Goal: Transaction & Acquisition: Purchase product/service

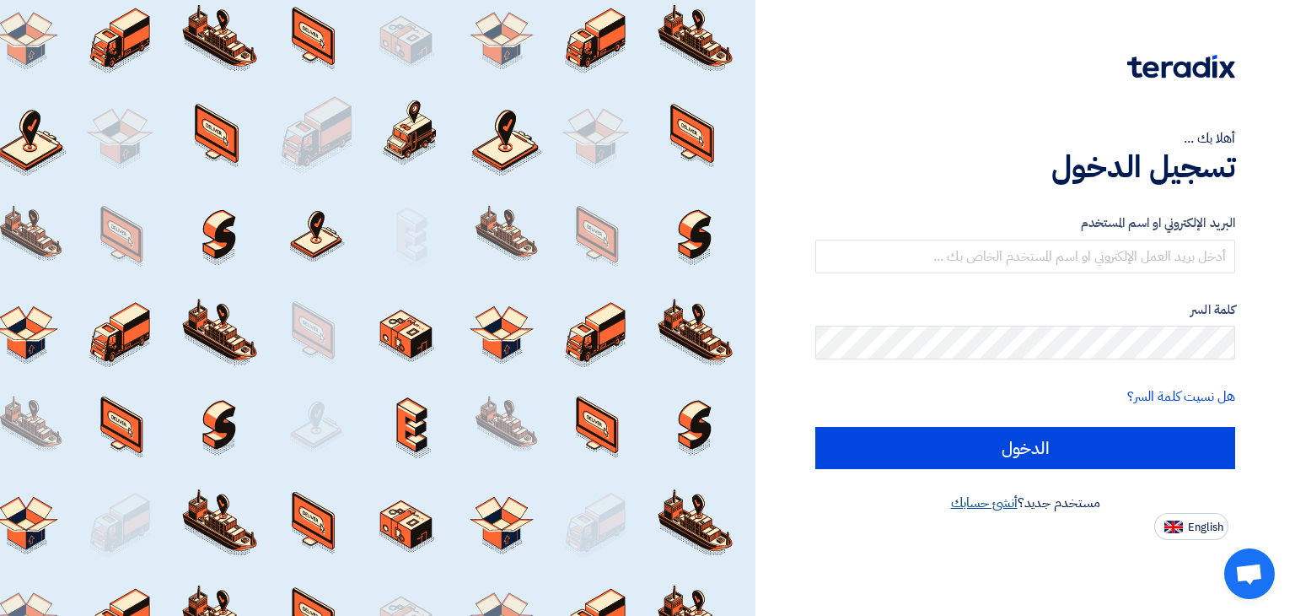
click at [986, 509] on link "أنشئ حسابك" at bounding box center [984, 502] width 67 height 20
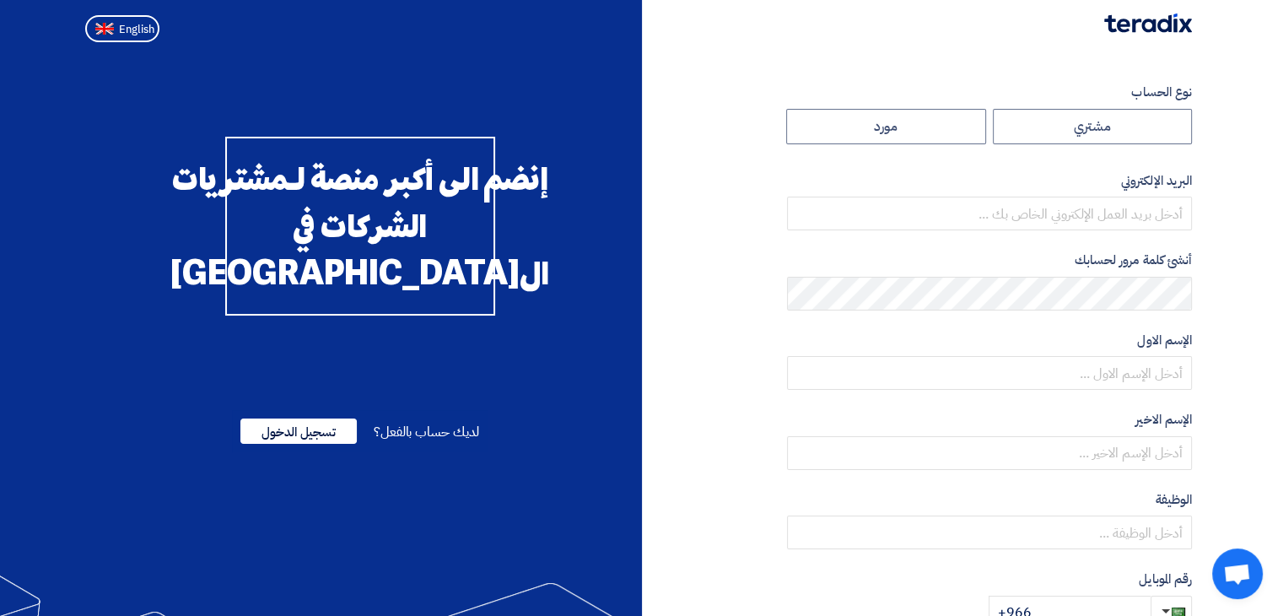
click at [907, 145] on form "نوع الحساب مشتري مورد البريد الإلكتروني أنشئ كلمة مرور لحسابك الإسم الاول الإسم…" at bounding box center [989, 356] width 405 height 546
click at [908, 142] on label "مورد" at bounding box center [886, 126] width 200 height 35
click at [908, 142] on input "مورد" at bounding box center [886, 127] width 198 height 34
radio input "true"
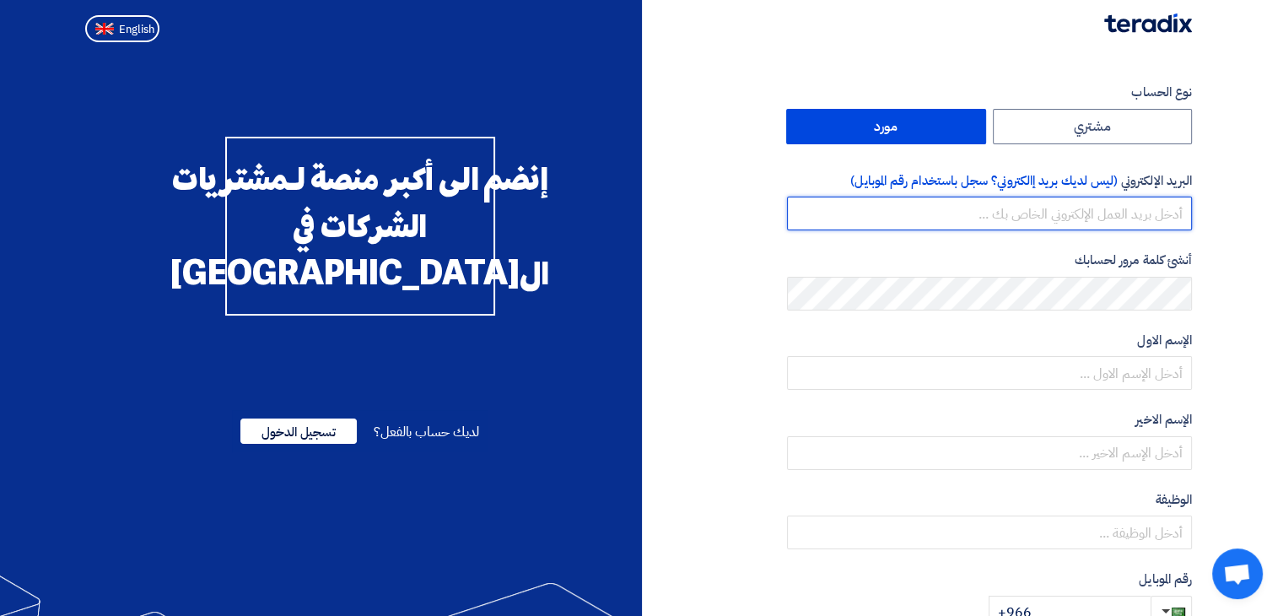
click at [994, 203] on input "email" at bounding box center [989, 213] width 405 height 34
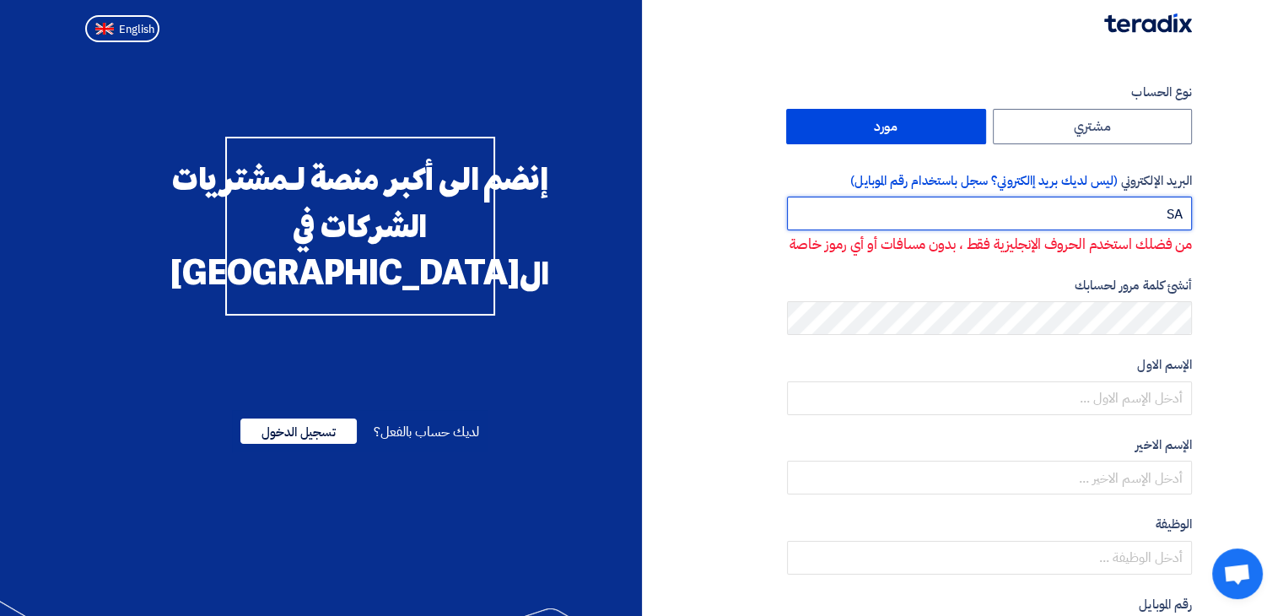
type input "S"
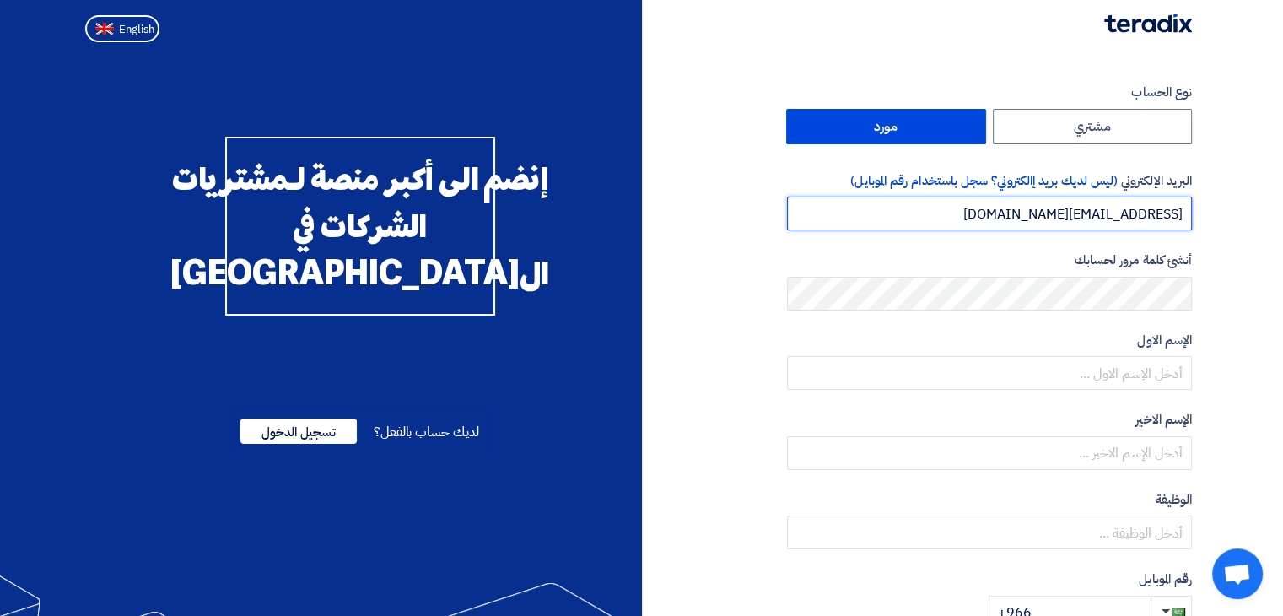
type input "SALES@REDASAFE.COM"
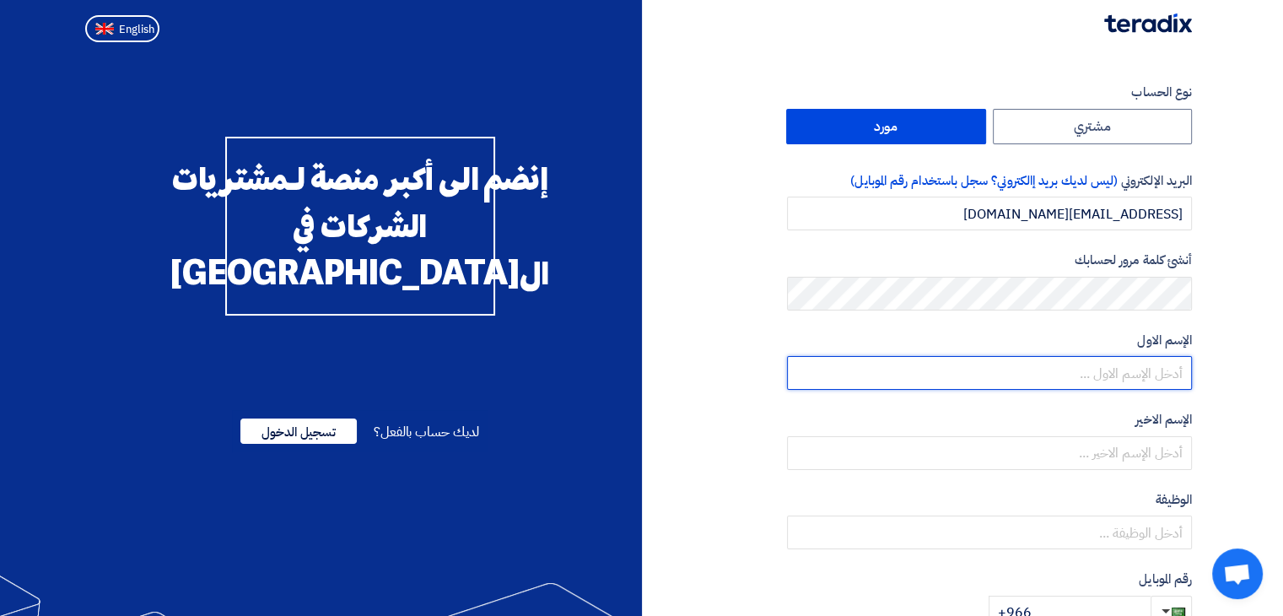
click at [1045, 358] on input "text" at bounding box center [989, 373] width 405 height 34
type input "[PERSON_NAME]"
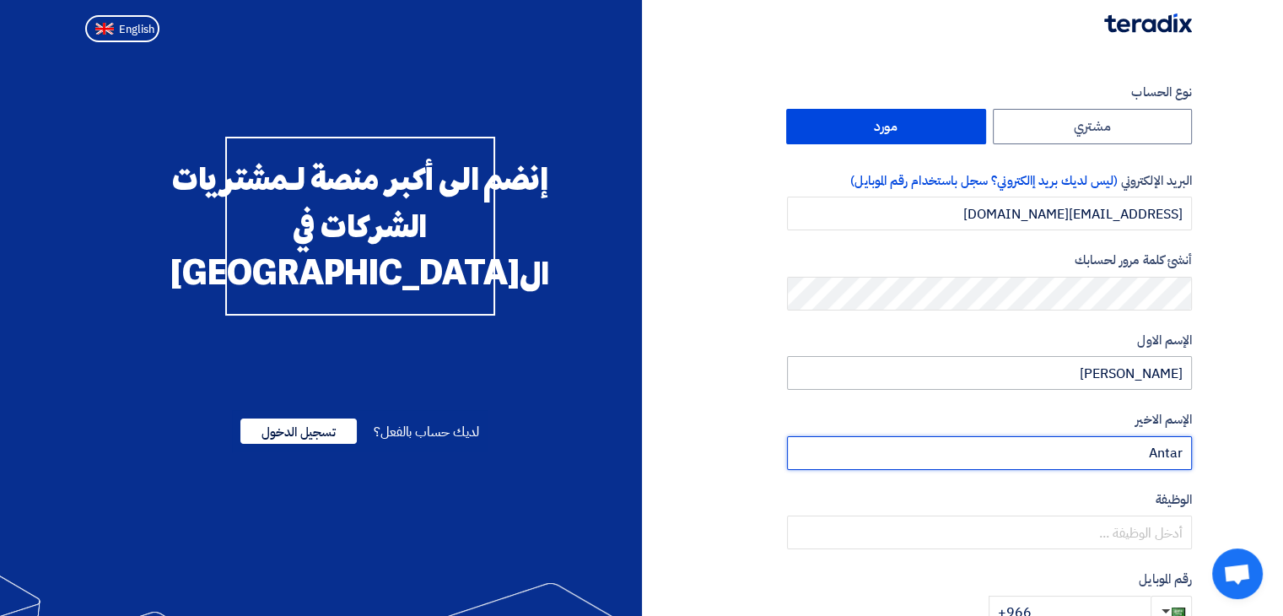
type input "Antar"
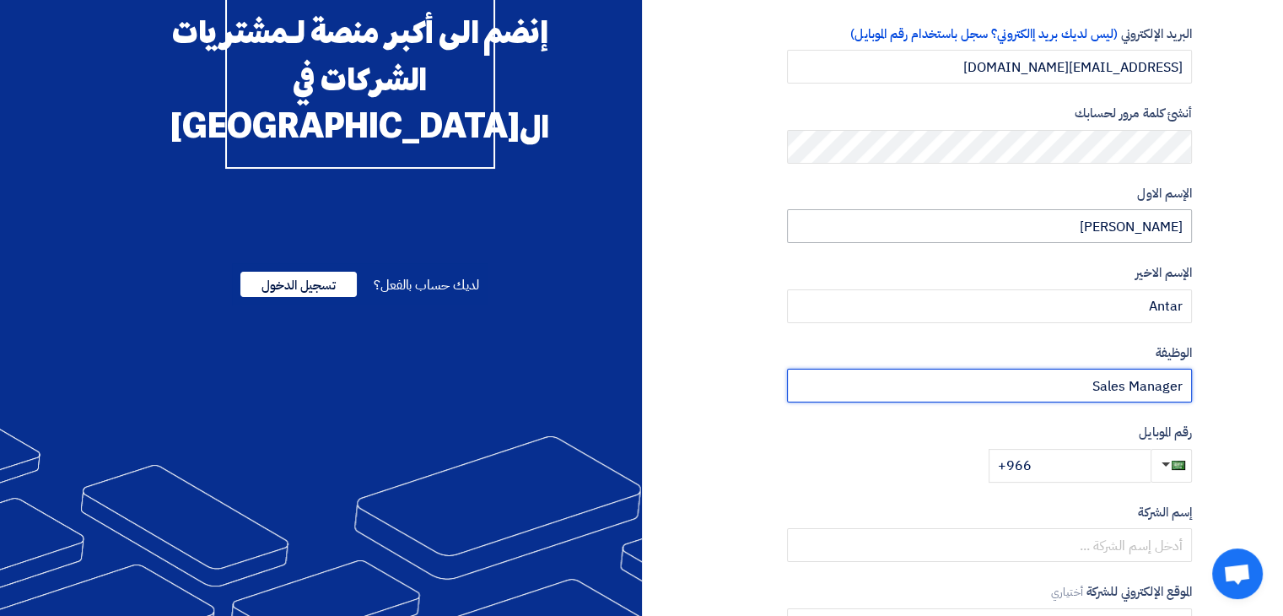
scroll to position [265, 0]
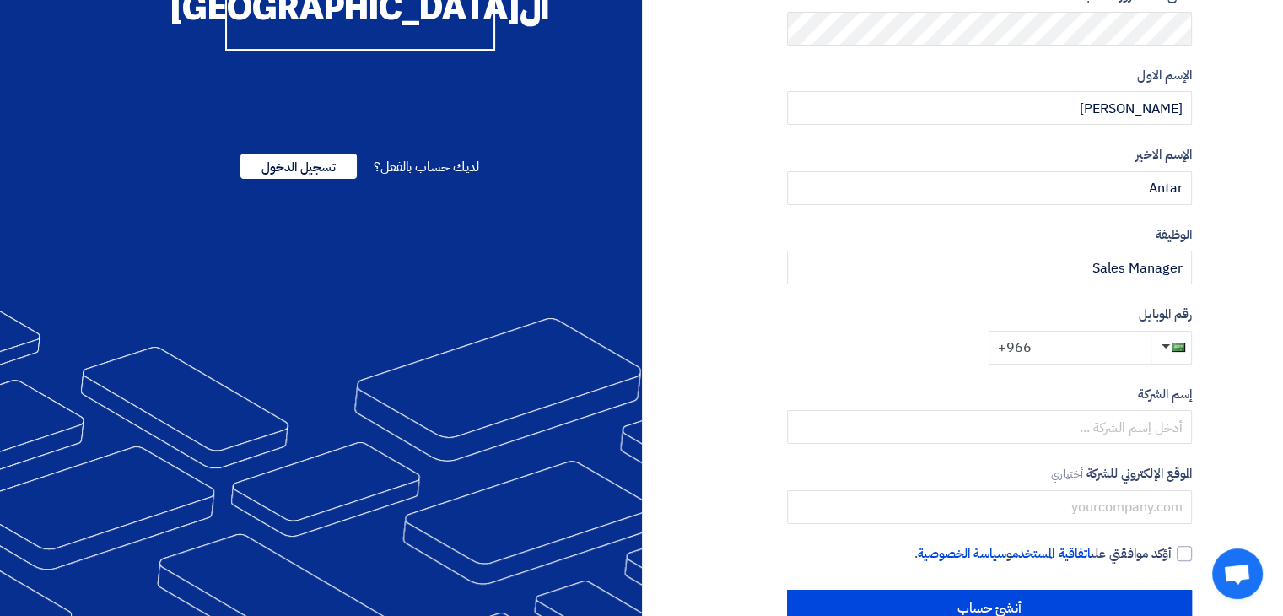
click at [1053, 344] on input "+966" at bounding box center [1069, 348] width 162 height 34
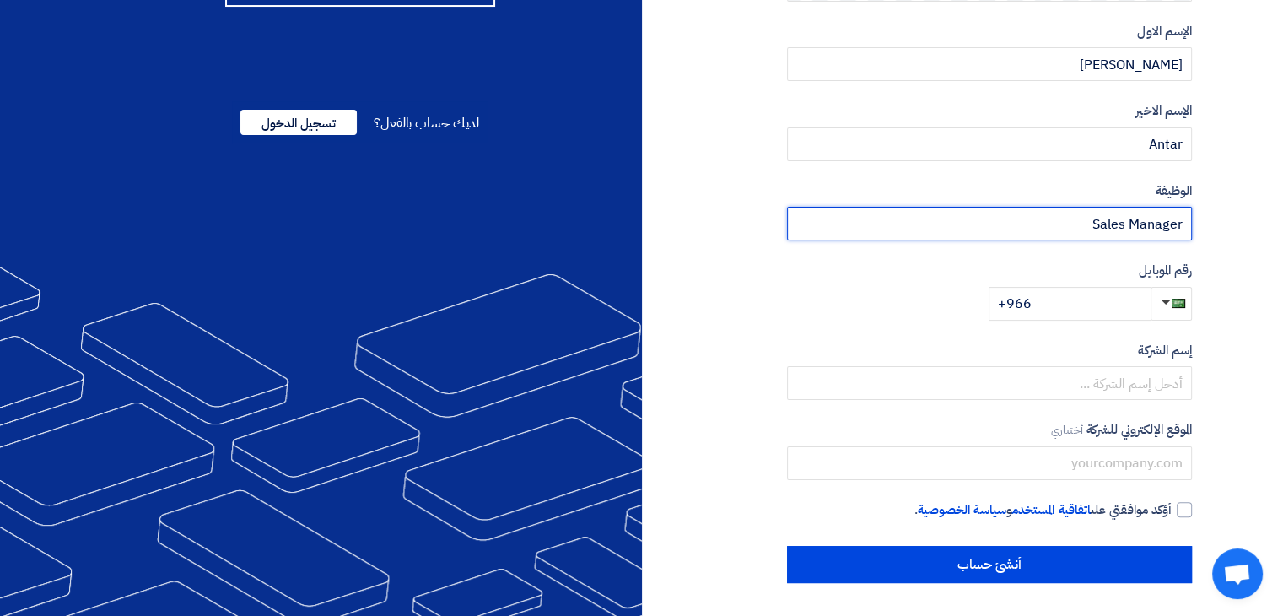
click at [1143, 223] on input "Sales Manager" at bounding box center [989, 224] width 405 height 34
type input "Sales"
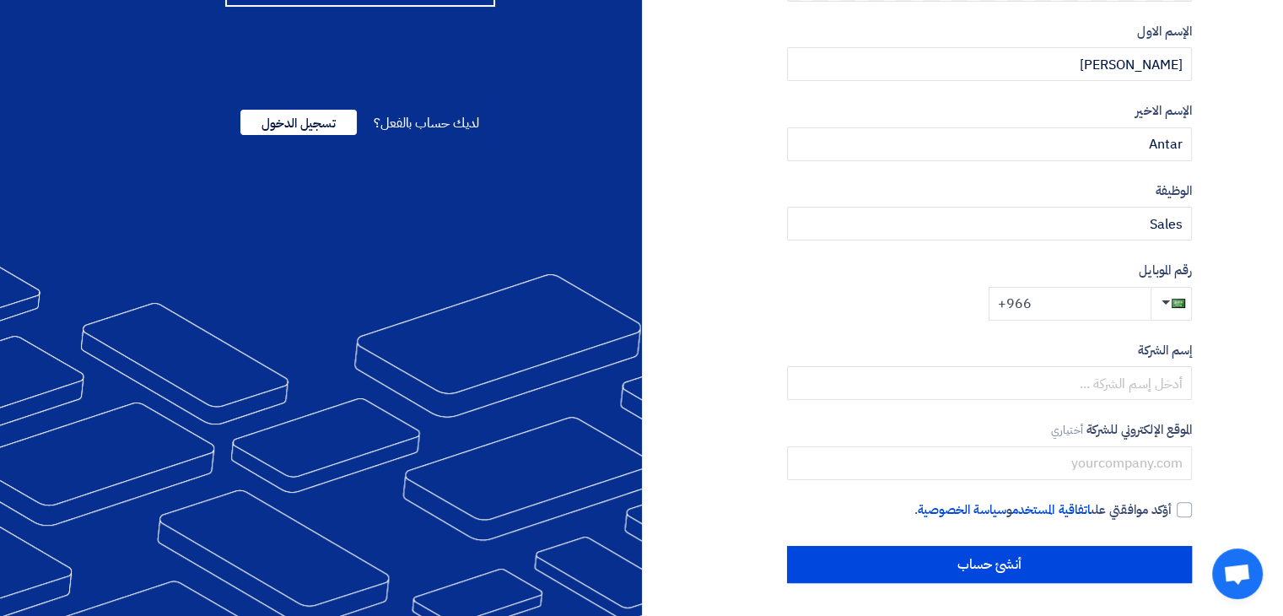
click at [1068, 304] on input "+966" at bounding box center [1069, 304] width 162 height 34
type input "+966 550013718"
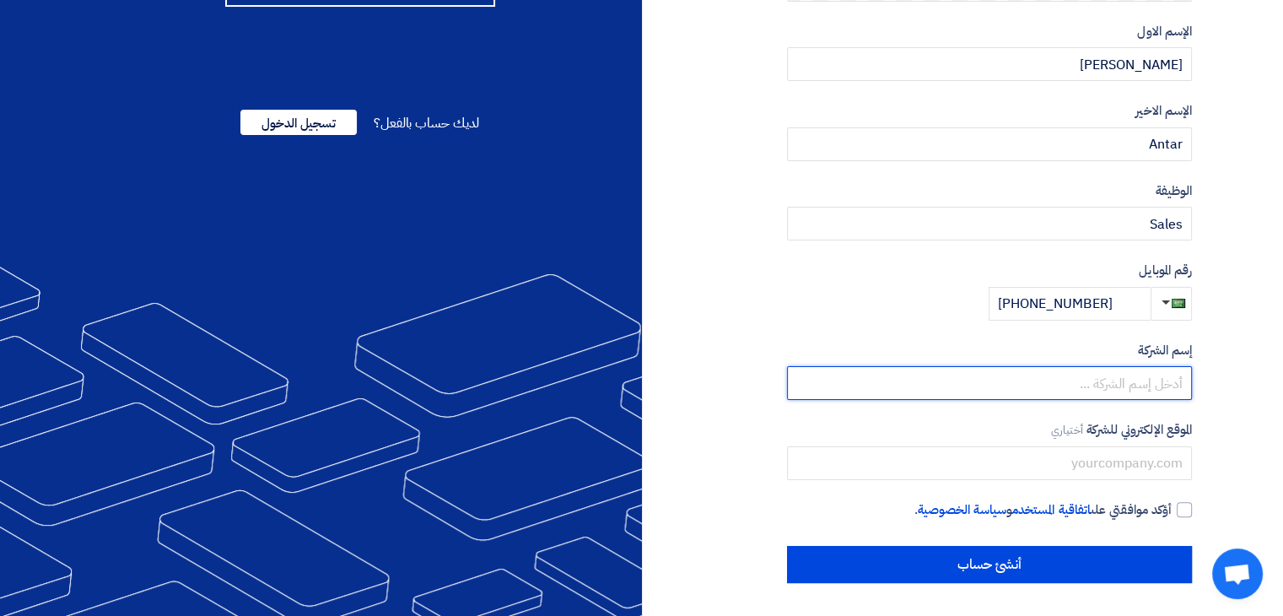
click at [1059, 374] on input "text" at bounding box center [989, 383] width 405 height 34
type input "[PERSON_NAME]"
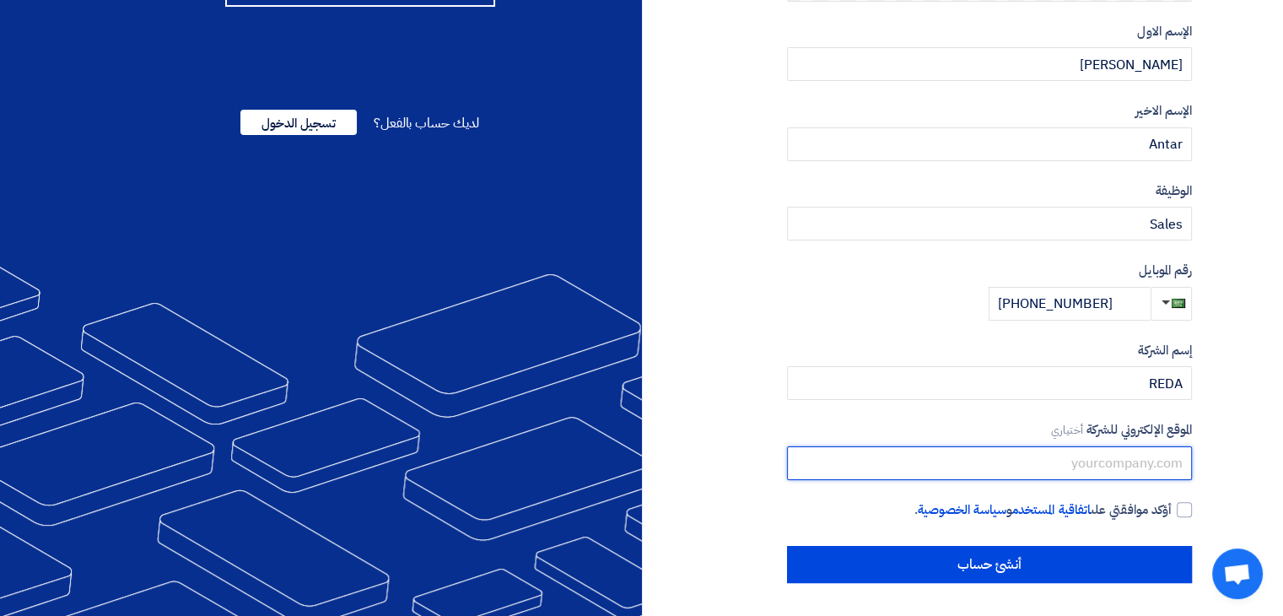
click at [1055, 461] on input "text" at bounding box center [989, 463] width 405 height 34
type input "www.redasafe.com"
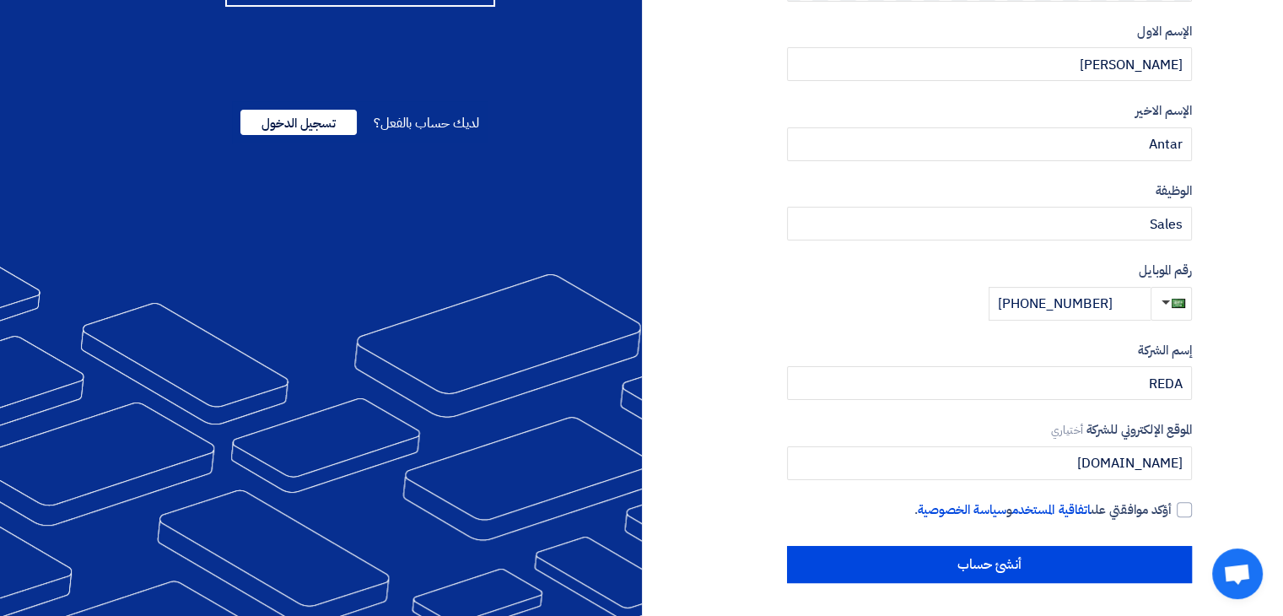
click at [1245, 416] on section "نوع الحساب مشتري مورد البريد الإلكتروني (ليس لديك بريد إالكتروني؟ سجل باستخدام …" at bounding box center [641, 178] width 1283 height 876
click at [1179, 509] on div at bounding box center [1183, 509] width 15 height 15
click at [1171, 509] on input "أؤكد موافقتي على اتفاقية المستخدم و سياسة الخصوصية ." at bounding box center [968, 517] width 405 height 34
checkbox input "true"
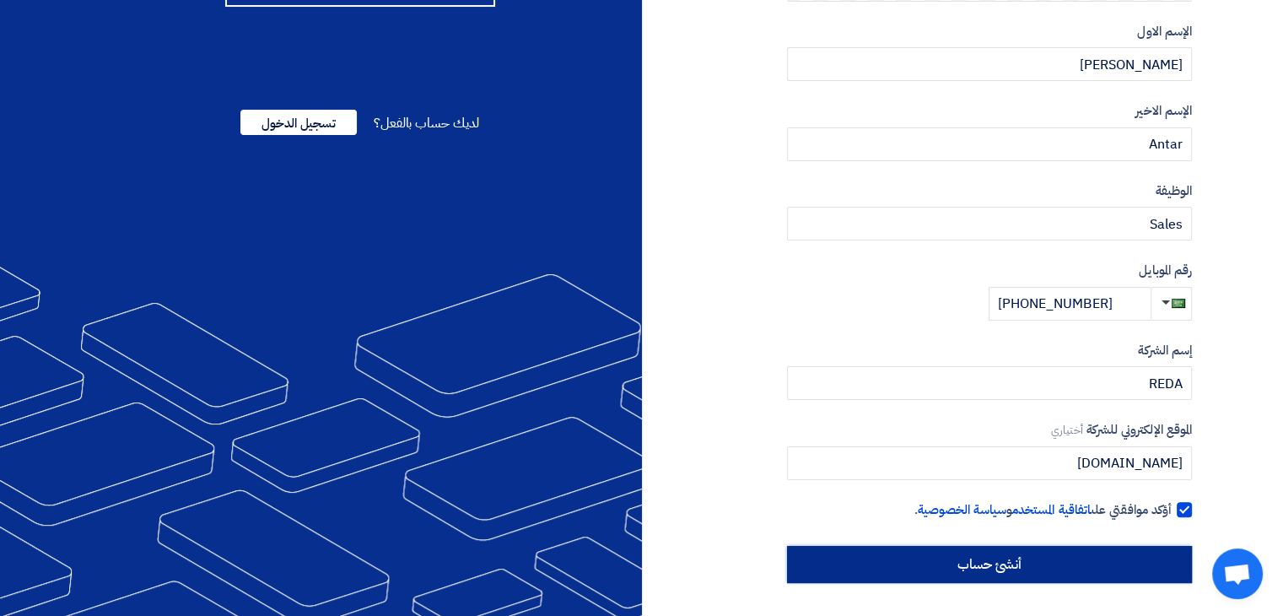
click at [1094, 559] on input "أنشئ حساب" at bounding box center [989, 564] width 405 height 37
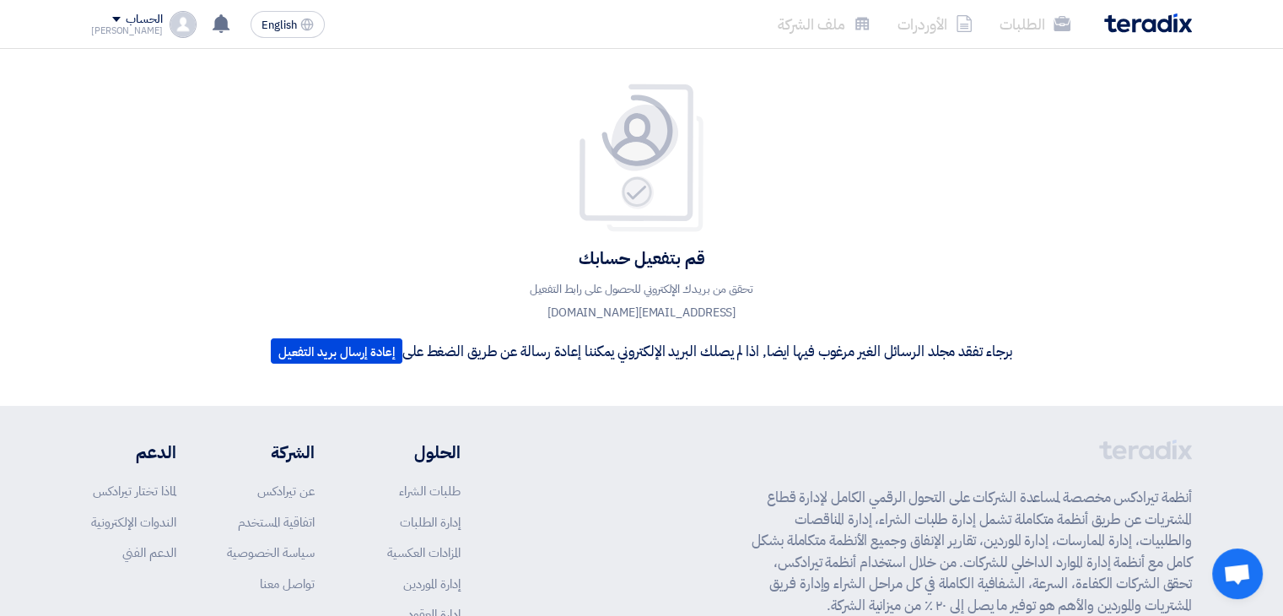
click at [906, 277] on div "قم بتفعيل حسابك تحقق من بريدك الإلكتروني للحصول على رابط التفعيل sales@redasafe…" at bounding box center [641, 227] width 766 height 289
click at [956, 24] on li "الأوردرات" at bounding box center [935, 24] width 102 height 40
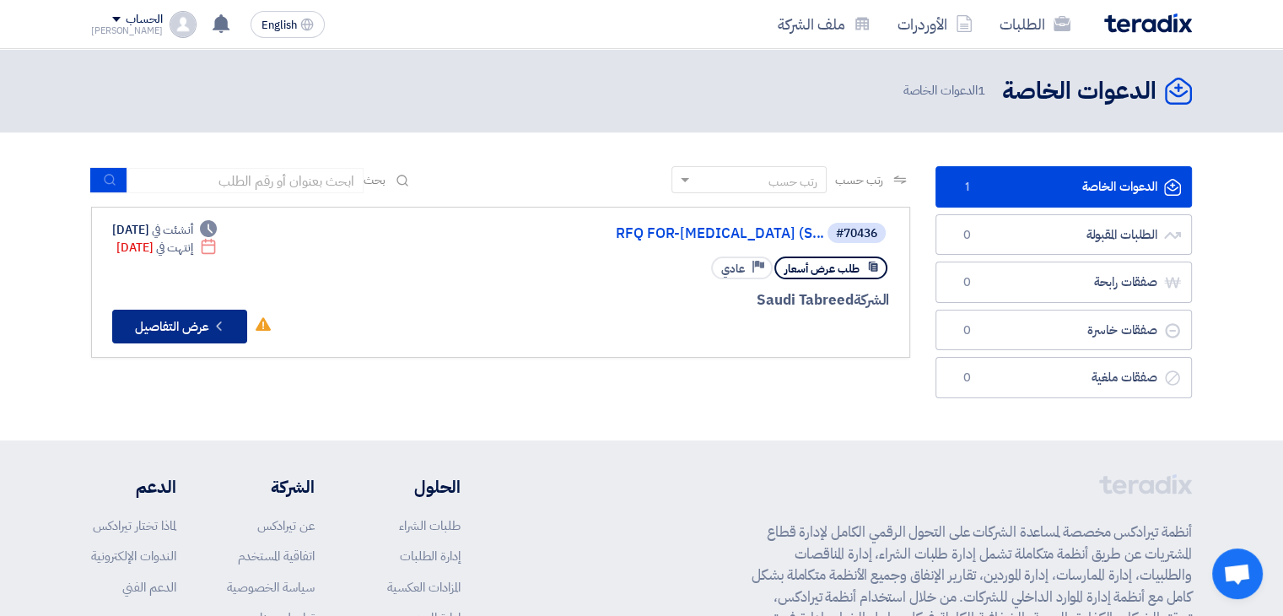
click at [196, 321] on button "Check details عرض التفاصيل" at bounding box center [179, 326] width 135 height 34
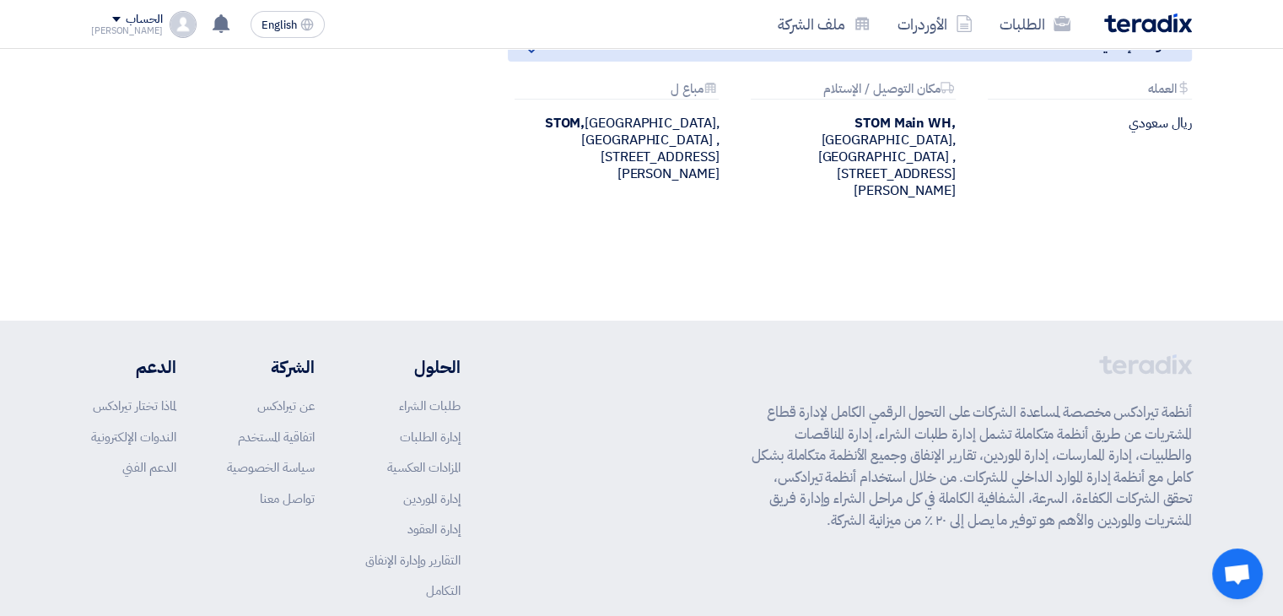
scroll to position [5754, 0]
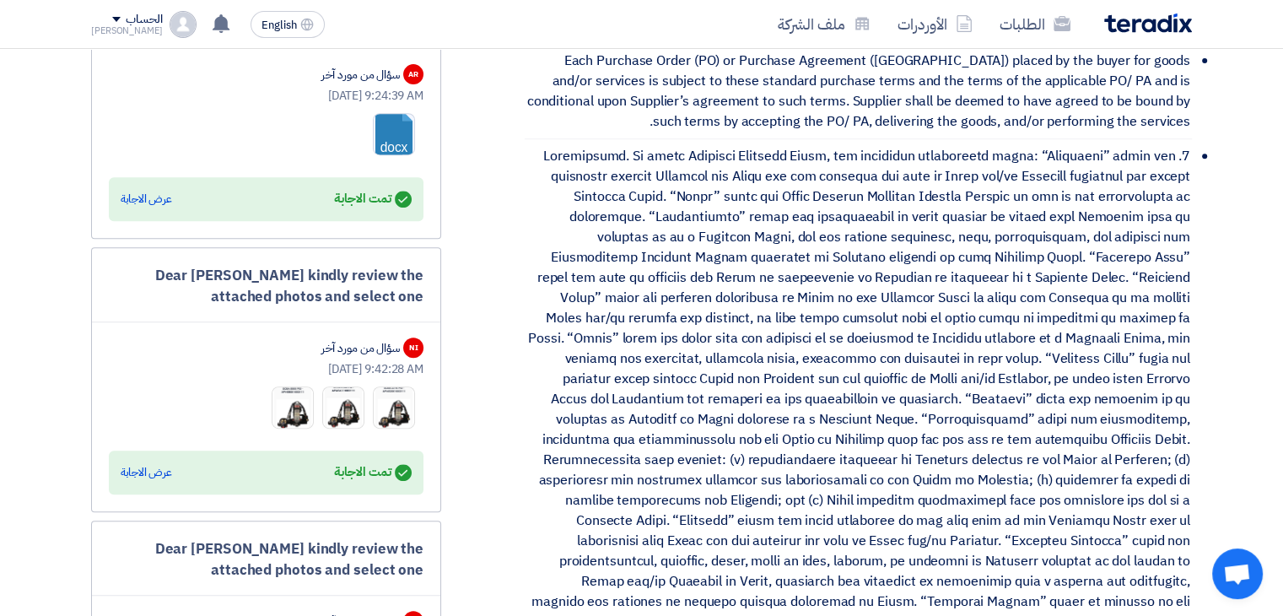
scroll to position [735, 0]
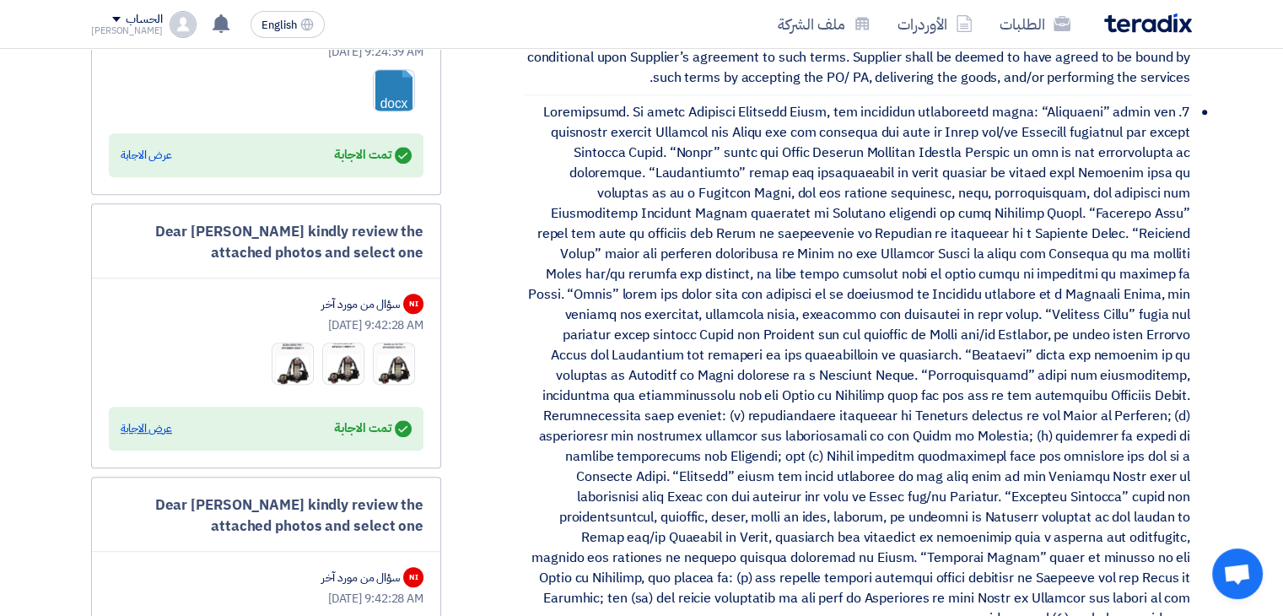
click at [164, 424] on div "عرض الاجابة" at bounding box center [146, 428] width 51 height 17
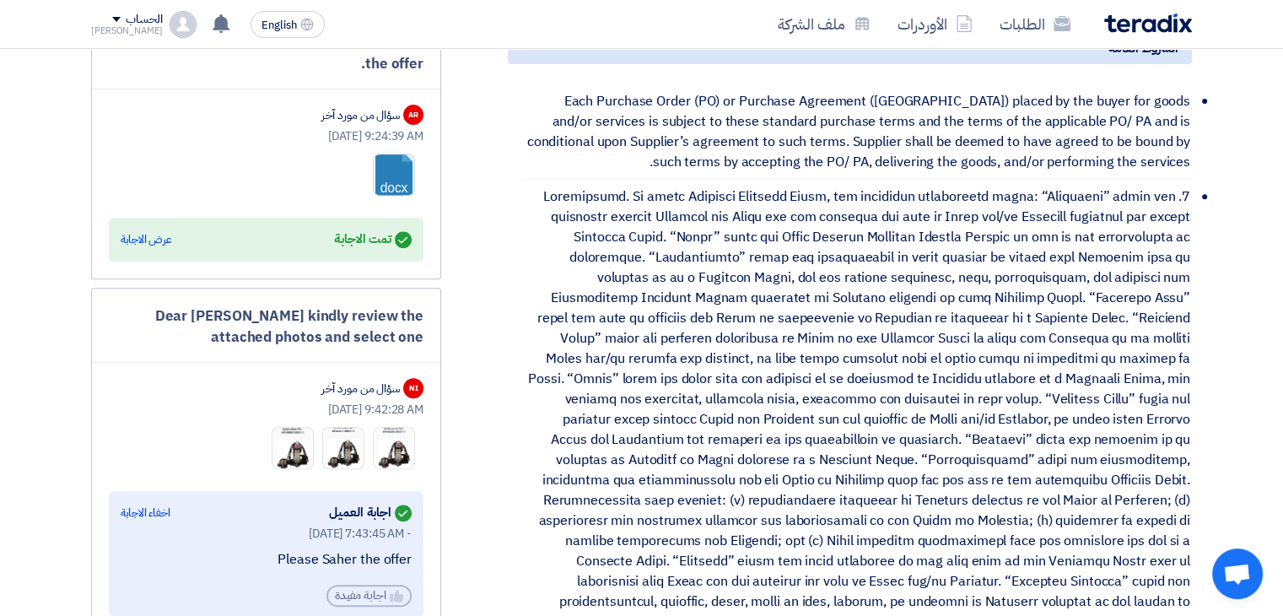
scroll to position [648, 0]
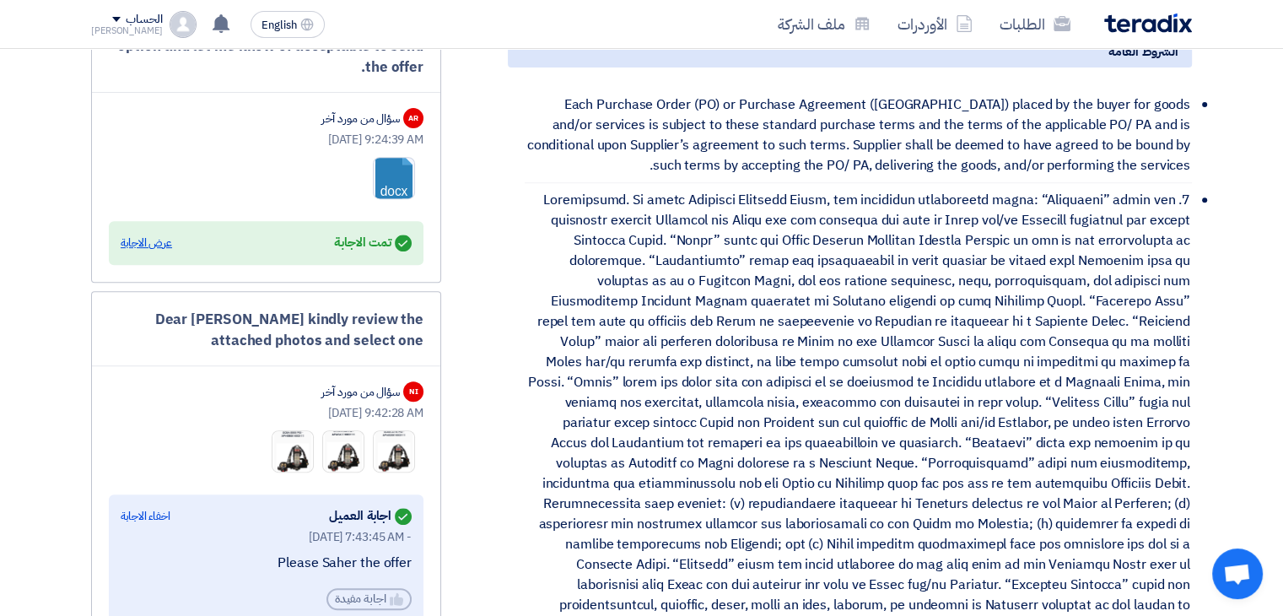
click at [148, 237] on div "عرض الاجابة" at bounding box center [146, 242] width 51 height 17
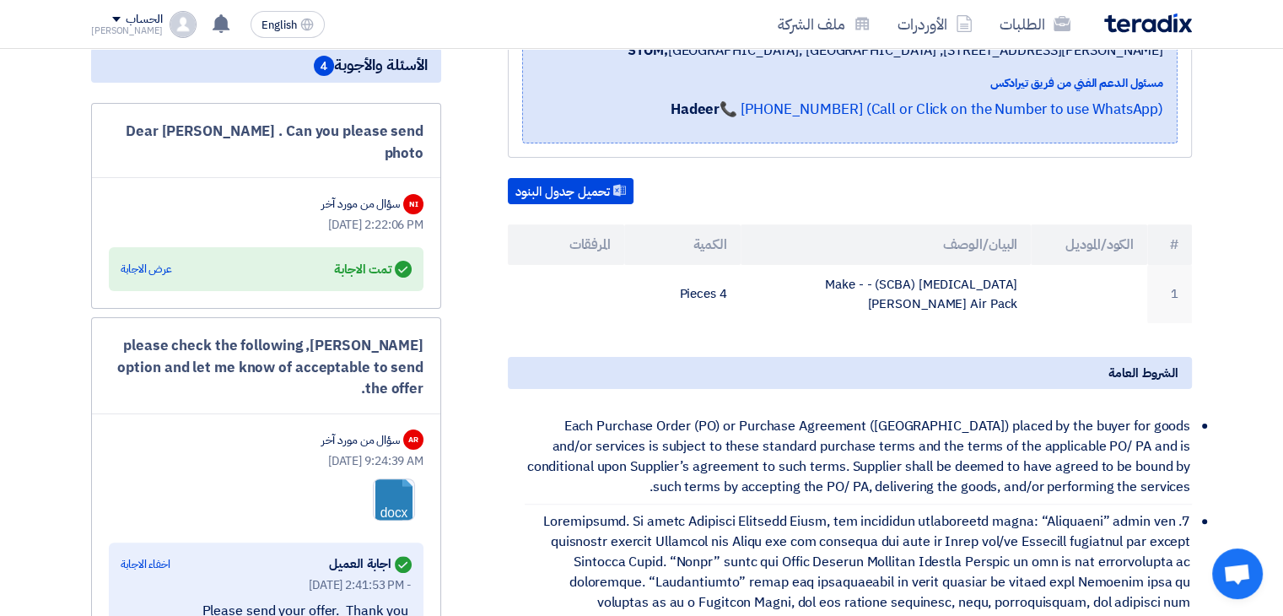
scroll to position [325, 0]
click at [162, 261] on div "عرض الاجابة" at bounding box center [146, 269] width 51 height 17
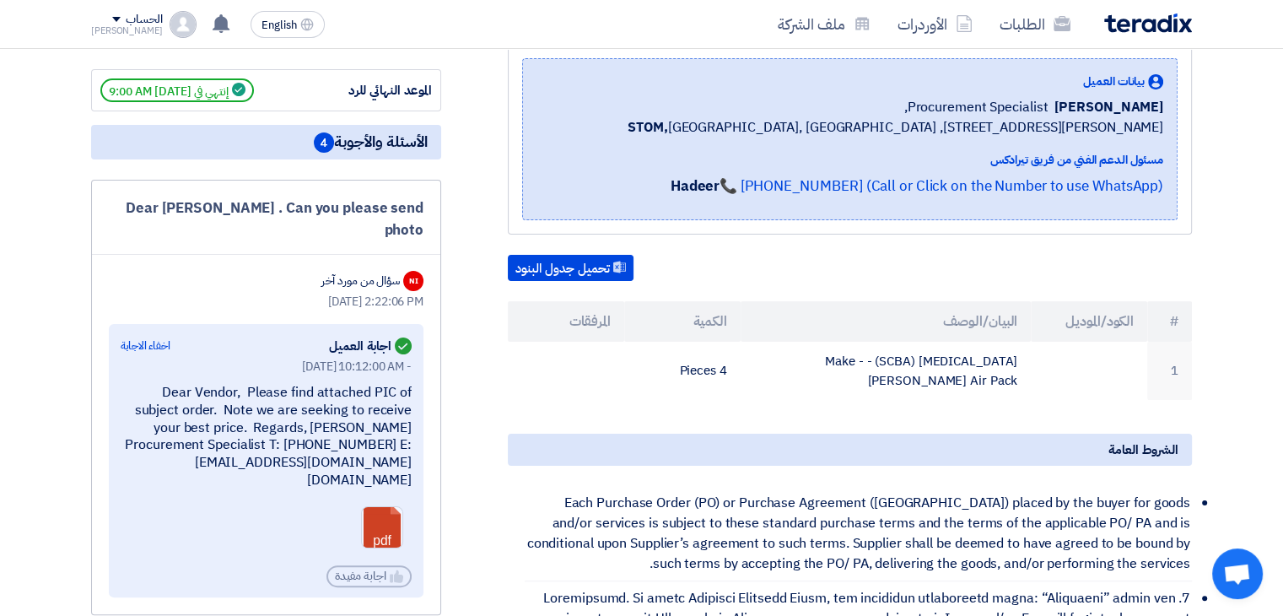
scroll to position [0, 0]
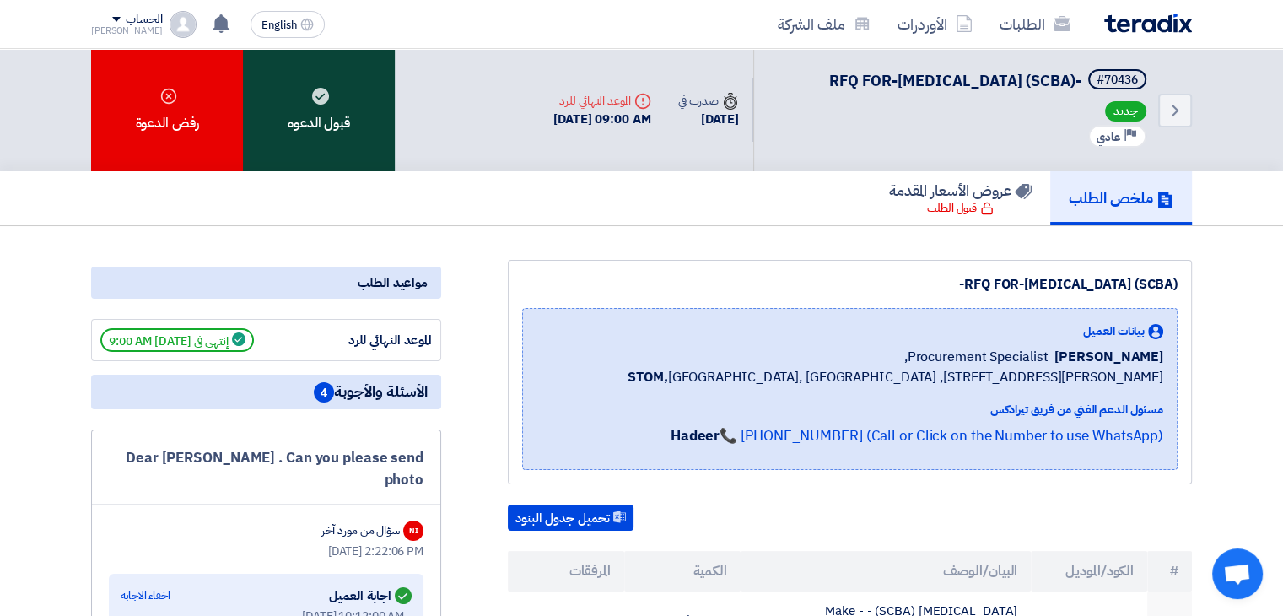
click at [352, 146] on div "قبول الدعوه" at bounding box center [319, 110] width 152 height 122
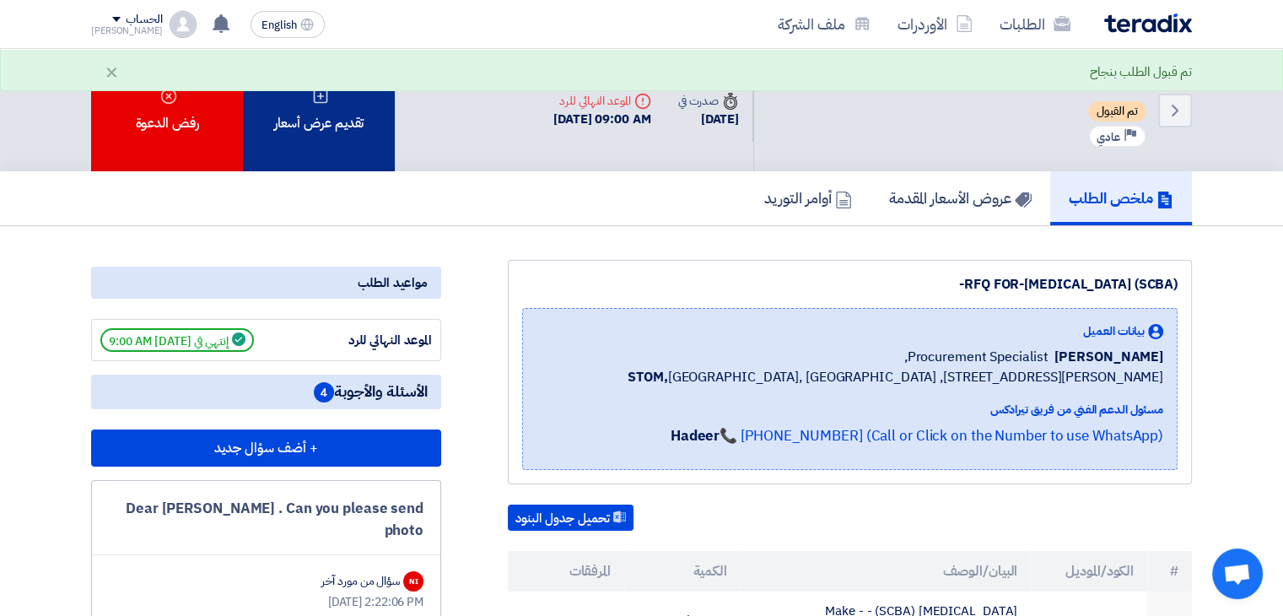
click at [336, 139] on div "تقديم عرض أسعار" at bounding box center [319, 110] width 152 height 122
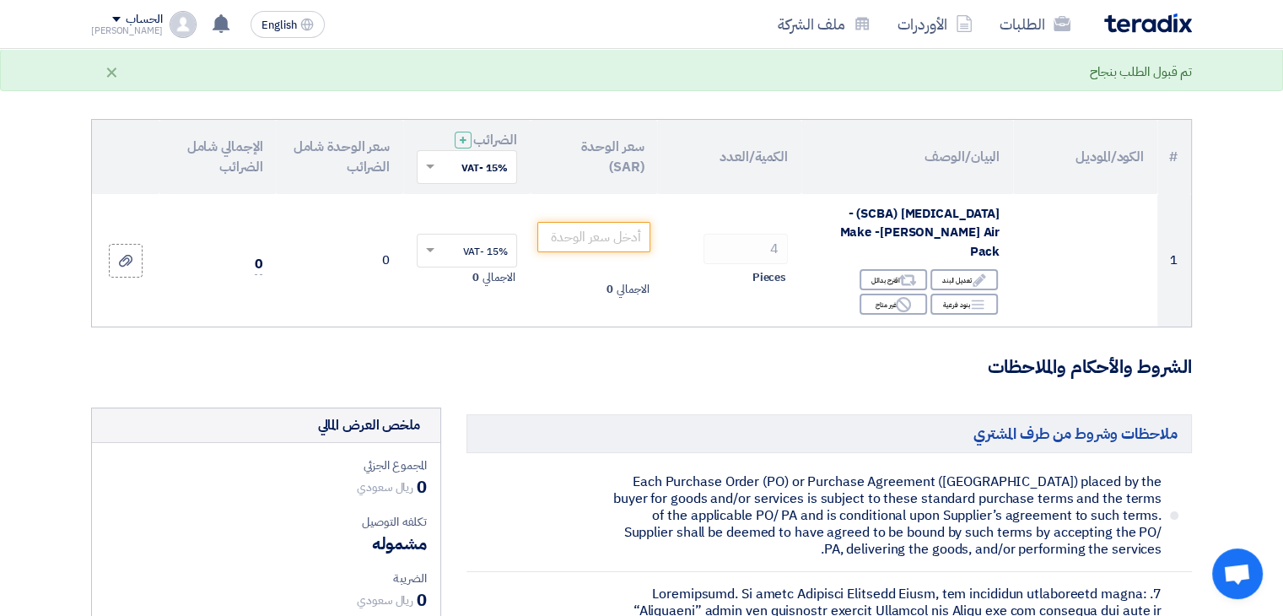
scroll to position [125, 0]
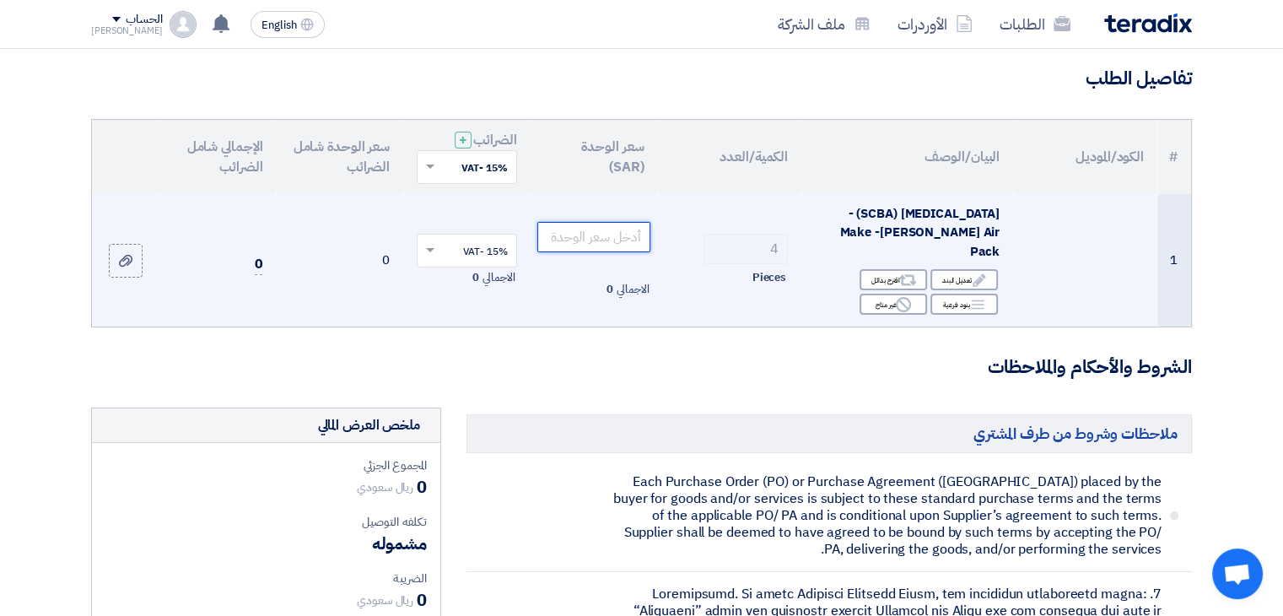
click at [614, 241] on input "number" at bounding box center [594, 237] width 114 height 30
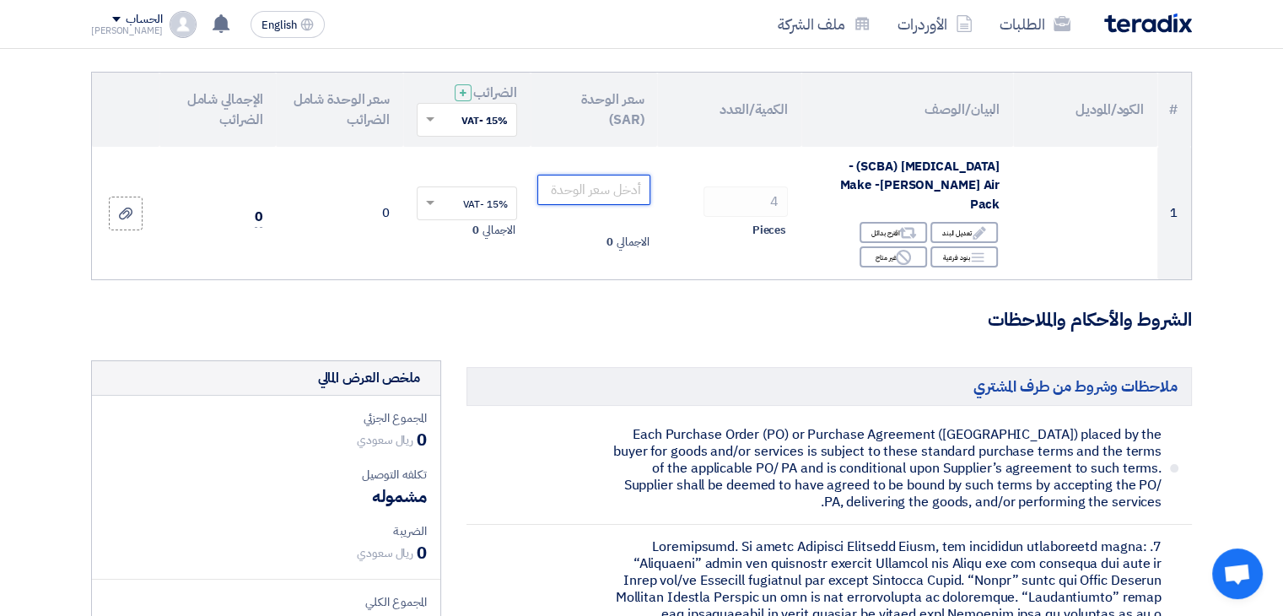
scroll to position [172, 0]
type input "24700"
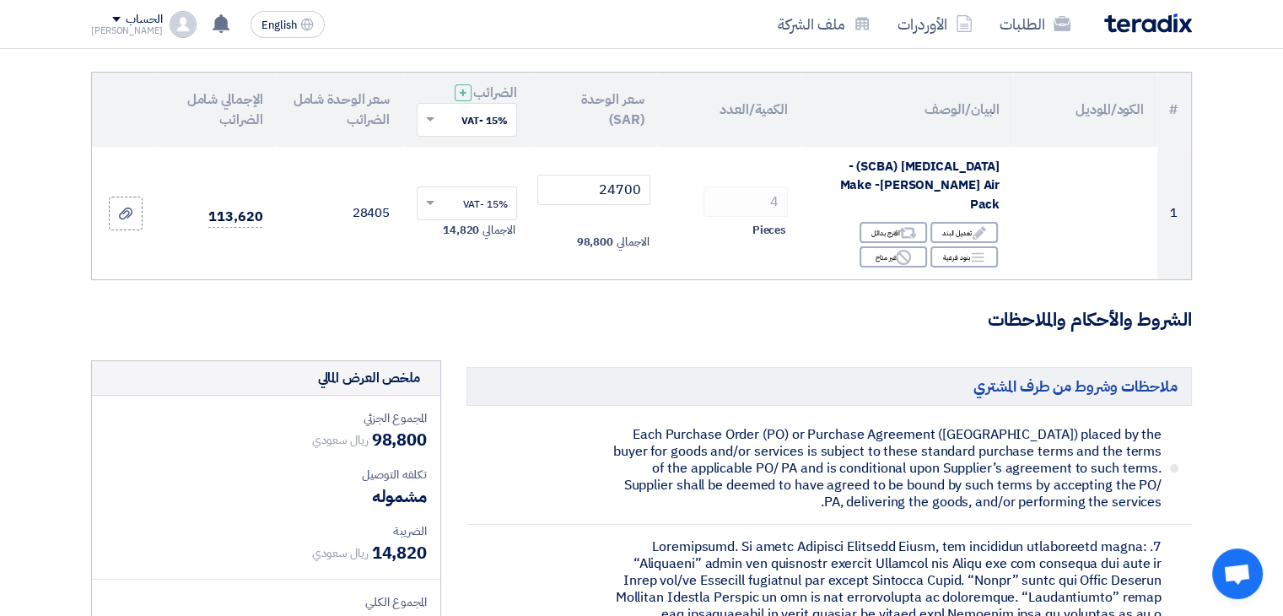
click at [653, 321] on h3 "الشروط والأحكام والملاحظات" at bounding box center [641, 320] width 1100 height 26
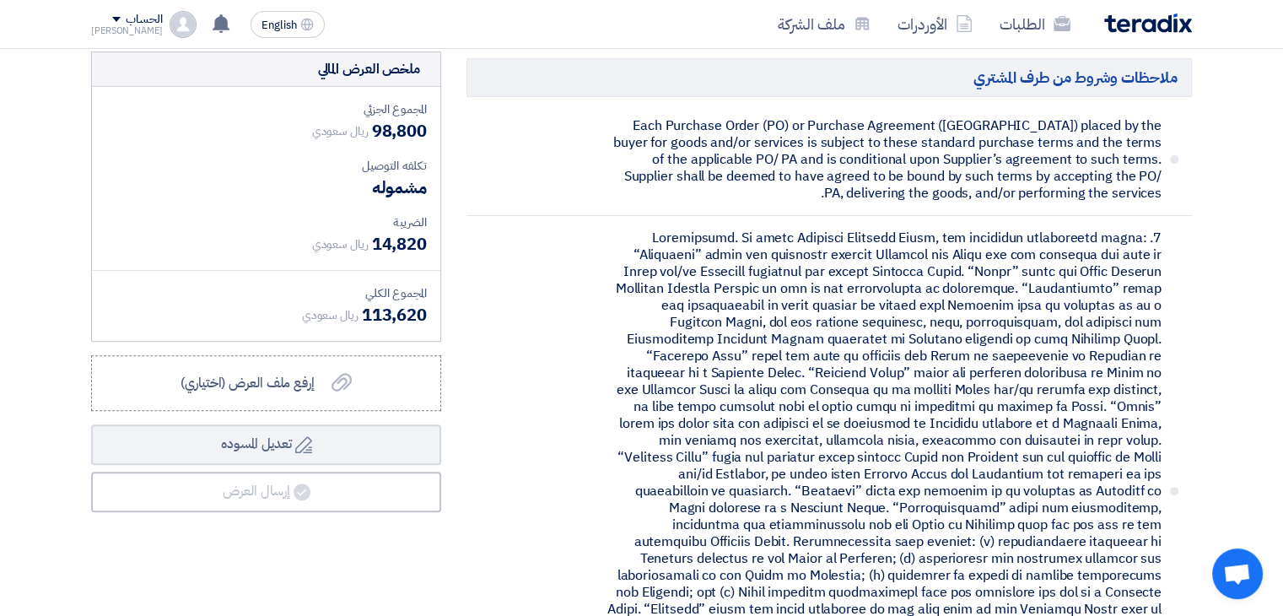
scroll to position [545, 0]
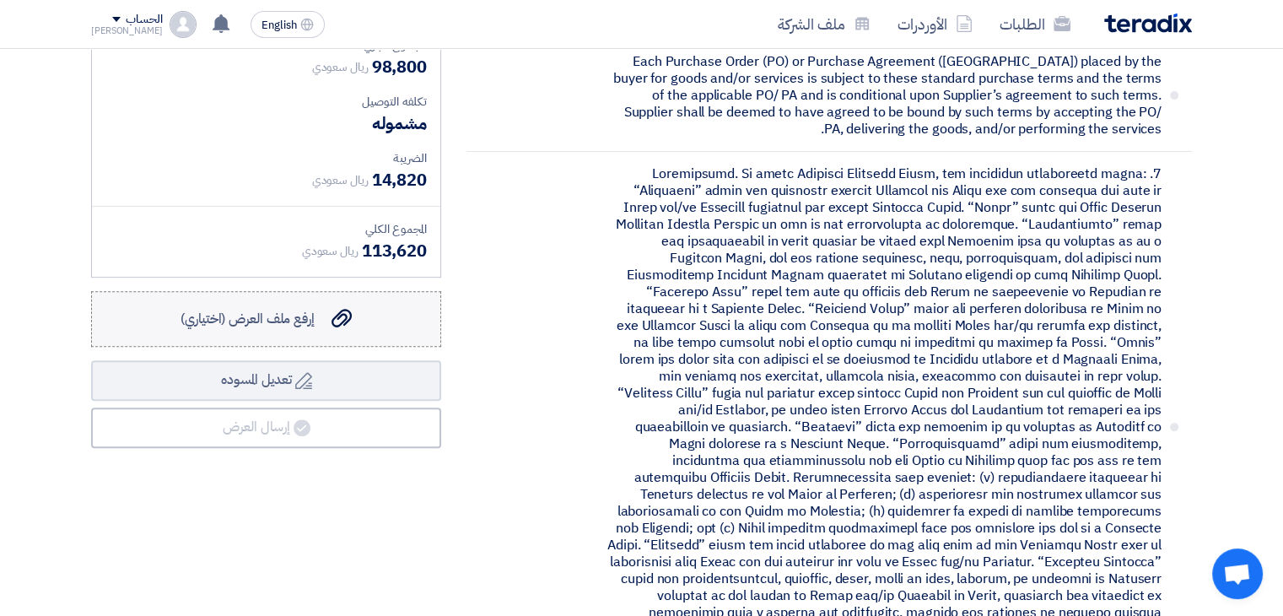
click at [293, 325] on span "إرفع ملف العرض (اختياري)" at bounding box center [247, 319] width 134 height 20
click at [0, 0] on input "إرفع ملف العرض (اختياري) إرفع ملف العرض (اختياري)" at bounding box center [0, 0] width 0 height 0
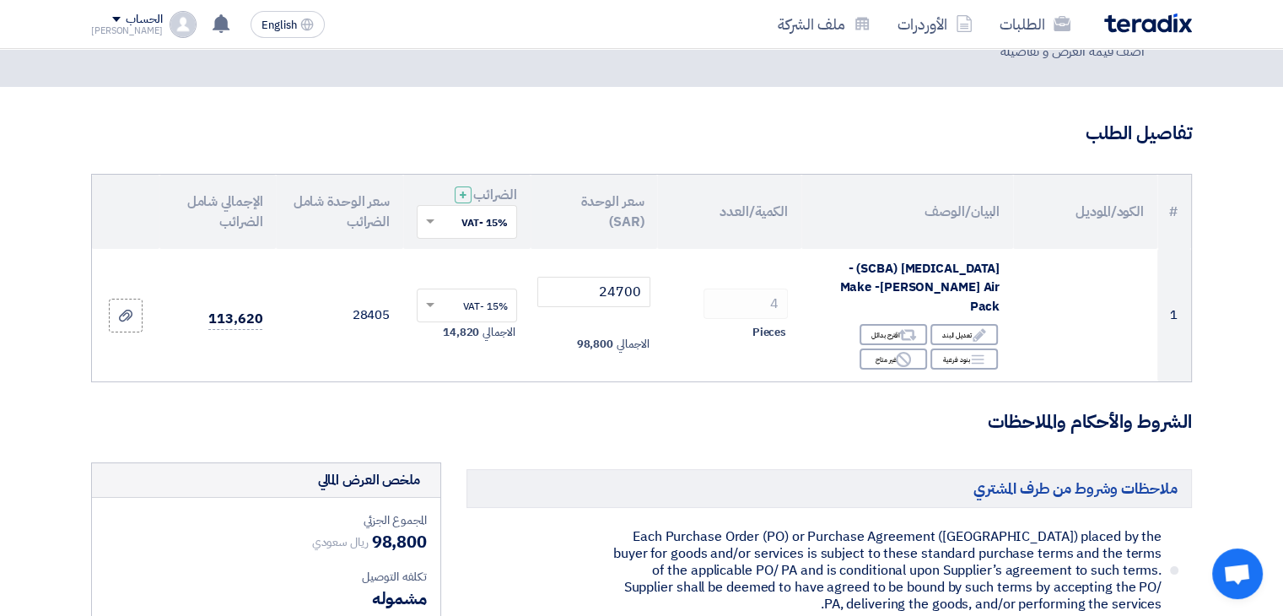
scroll to position [73, 0]
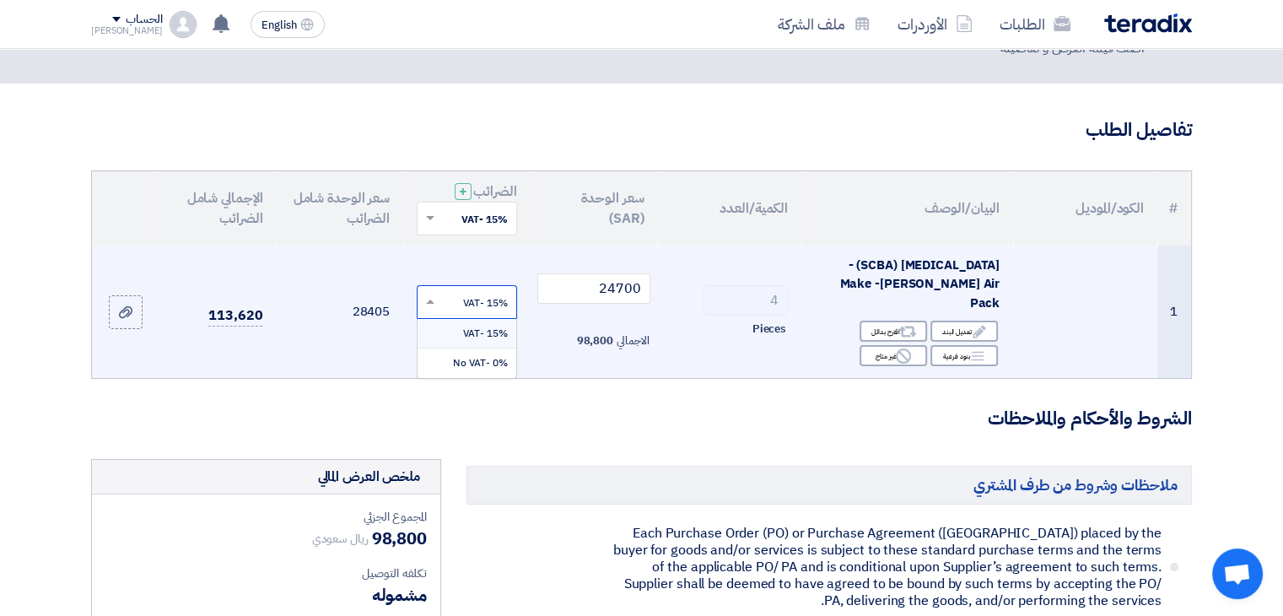
click at [428, 305] on span at bounding box center [427, 301] width 21 height 15
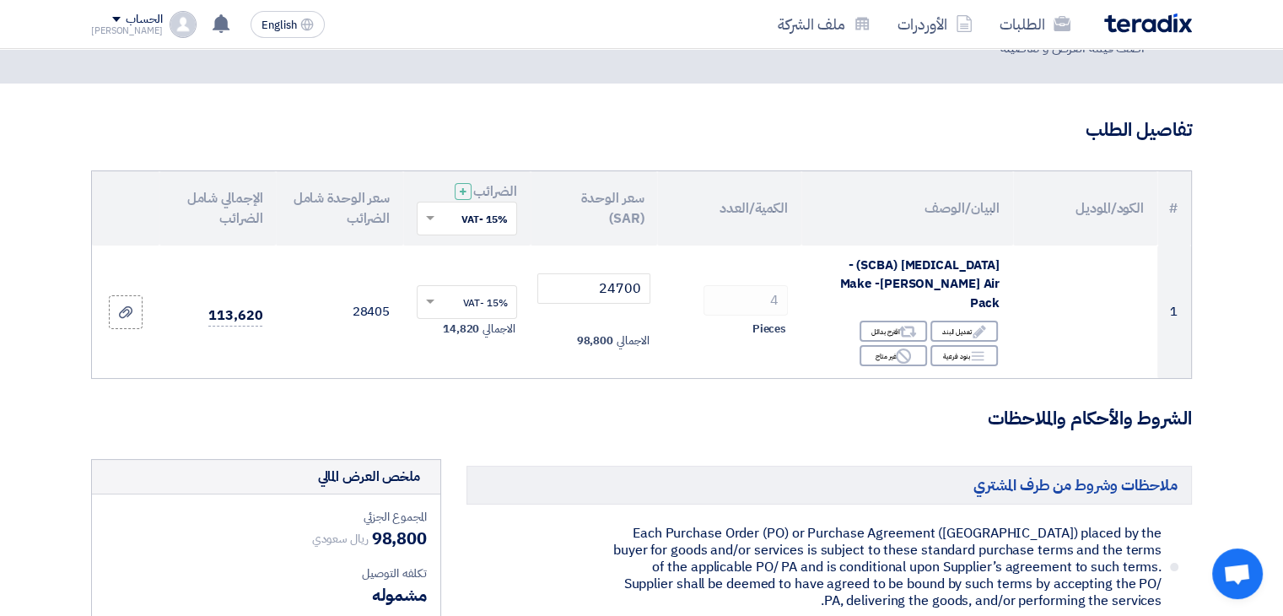
click at [563, 418] on h3 "الشروط والأحكام والملاحظات" at bounding box center [641, 419] width 1100 height 26
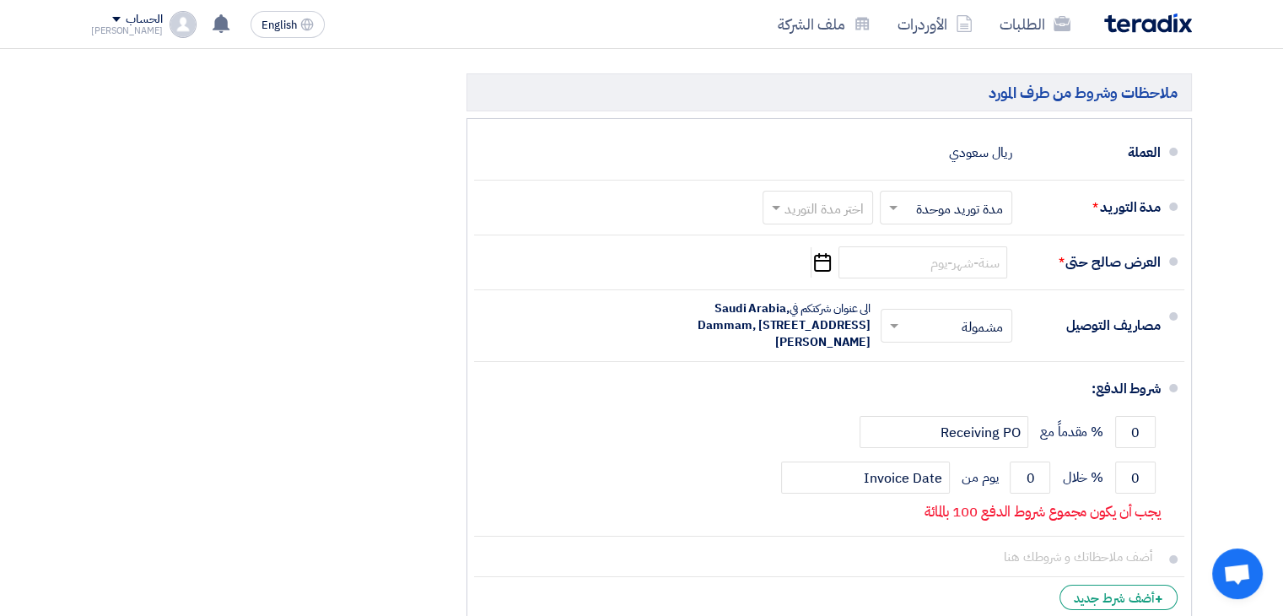
scroll to position [6123, 0]
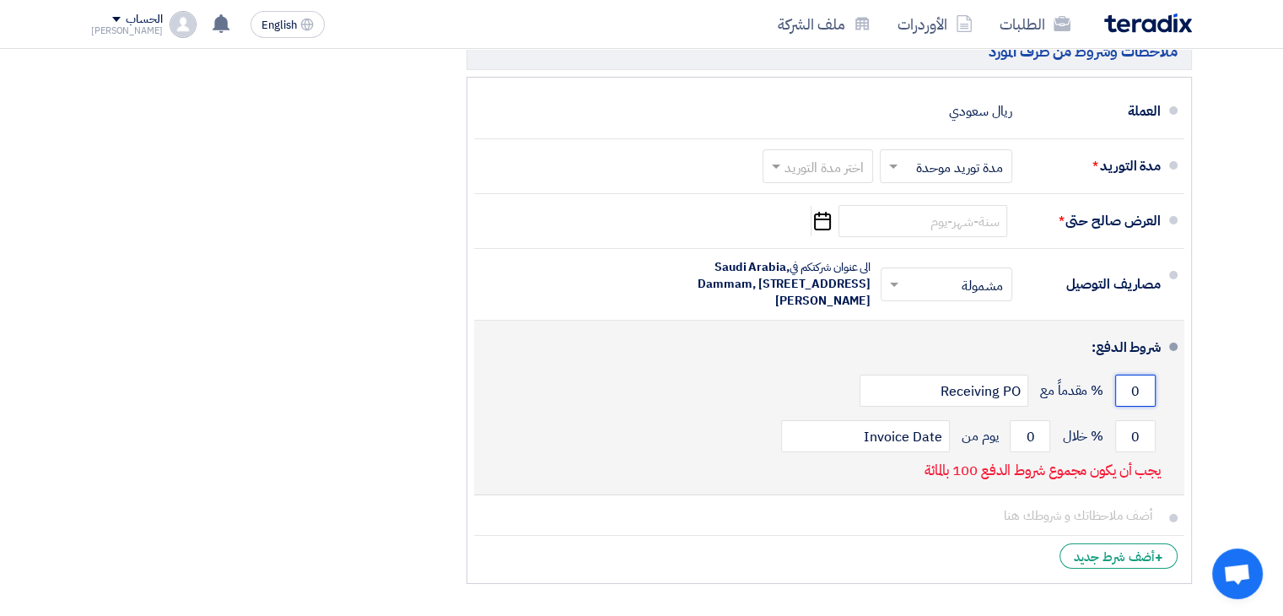
click at [1130, 374] on input "0" at bounding box center [1135, 390] width 40 height 32
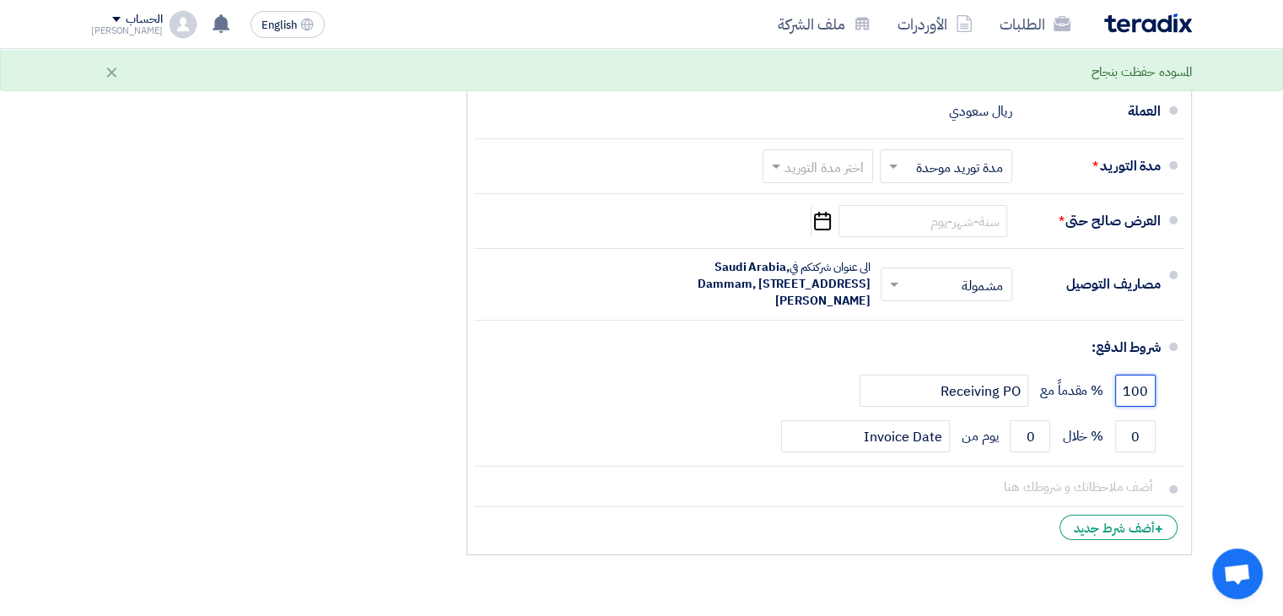
type input "100"
click at [974, 507] on li "+ أضف شرط جديد" at bounding box center [829, 527] width 710 height 40
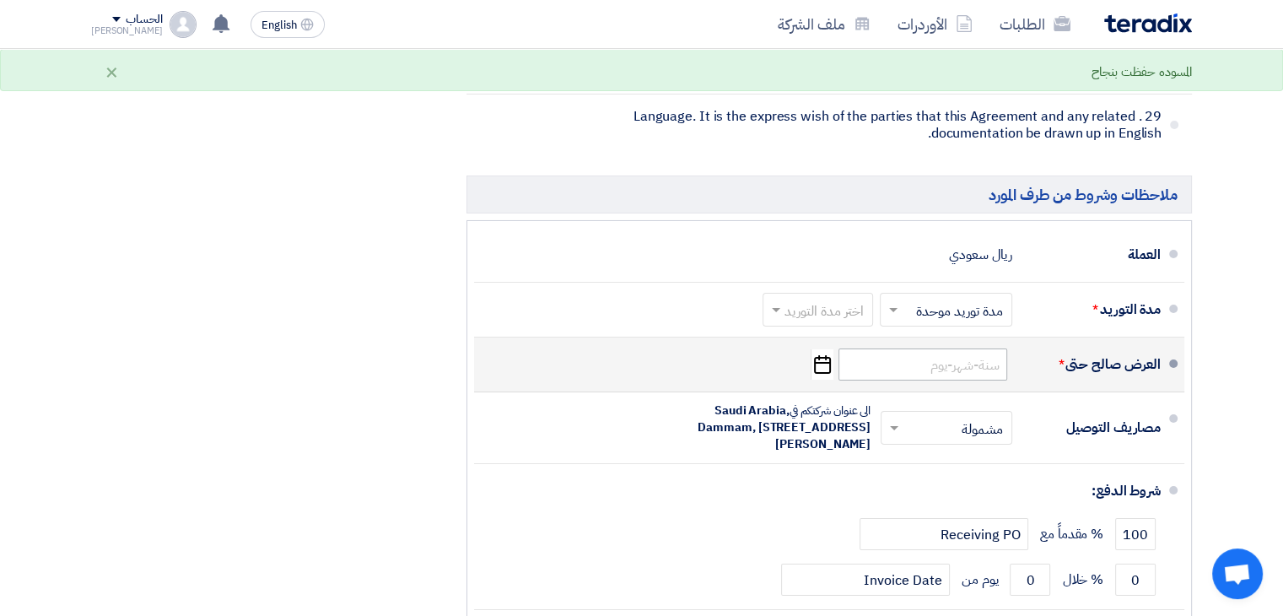
scroll to position [5970, 0]
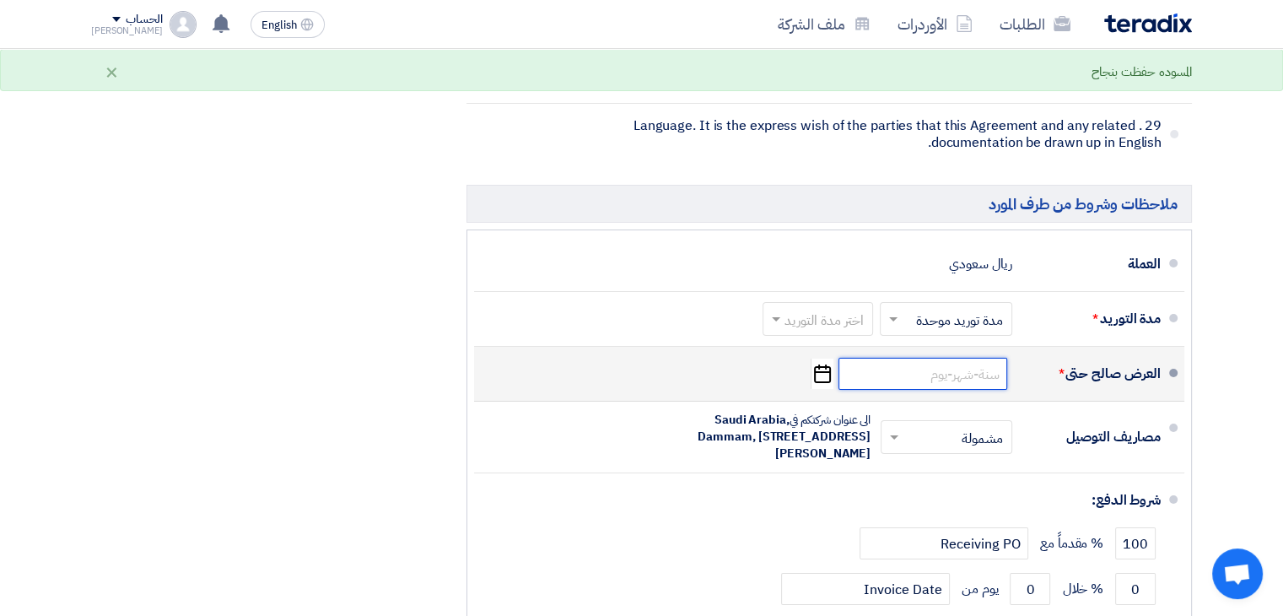
click at [971, 358] on input at bounding box center [922, 374] width 169 height 32
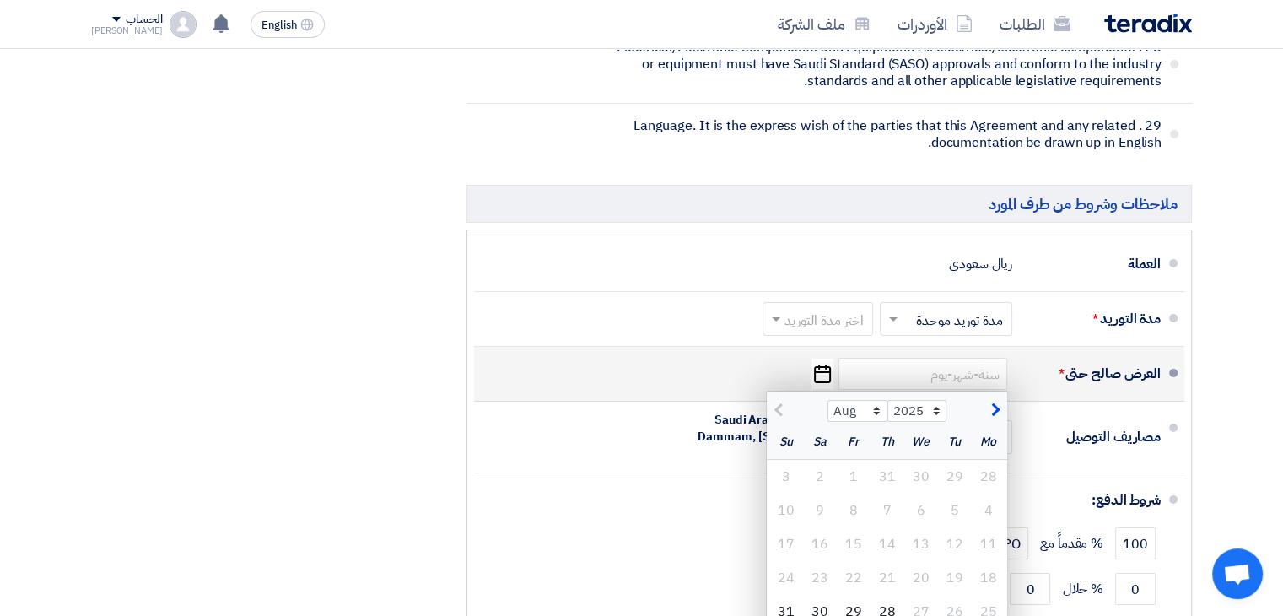
click at [996, 401] on span "button" at bounding box center [992, 410] width 9 height 19
select select "9"
click at [796, 561] on div "28" at bounding box center [786, 578] width 34 height 34
type input "[DATE]"
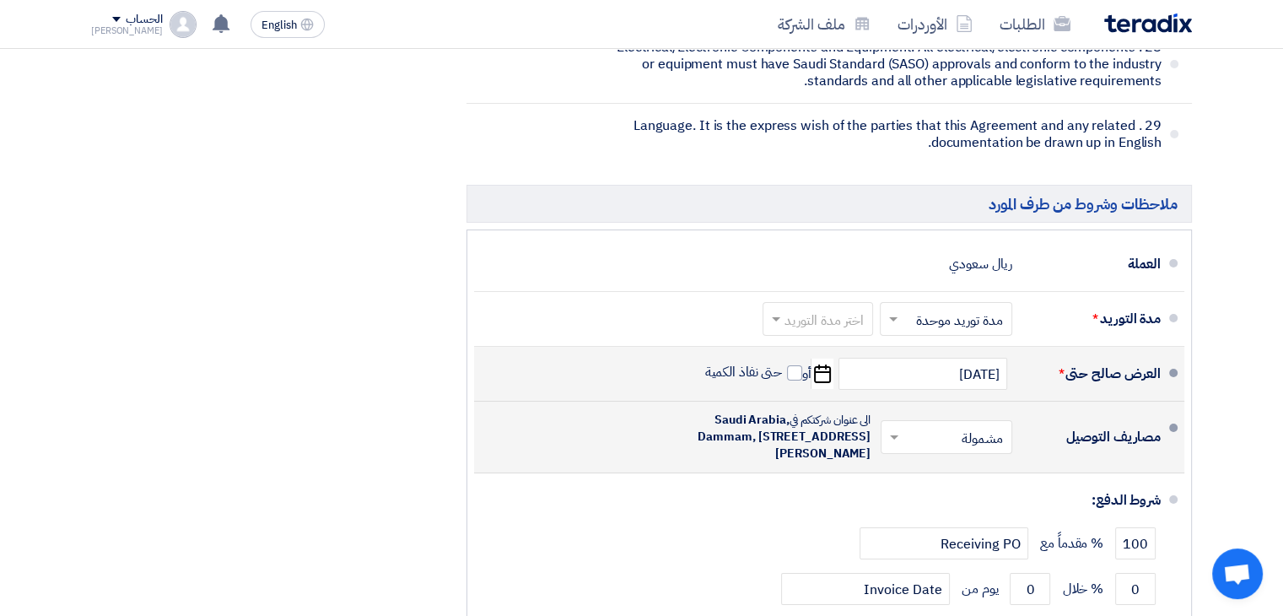
scroll to position [5895, 0]
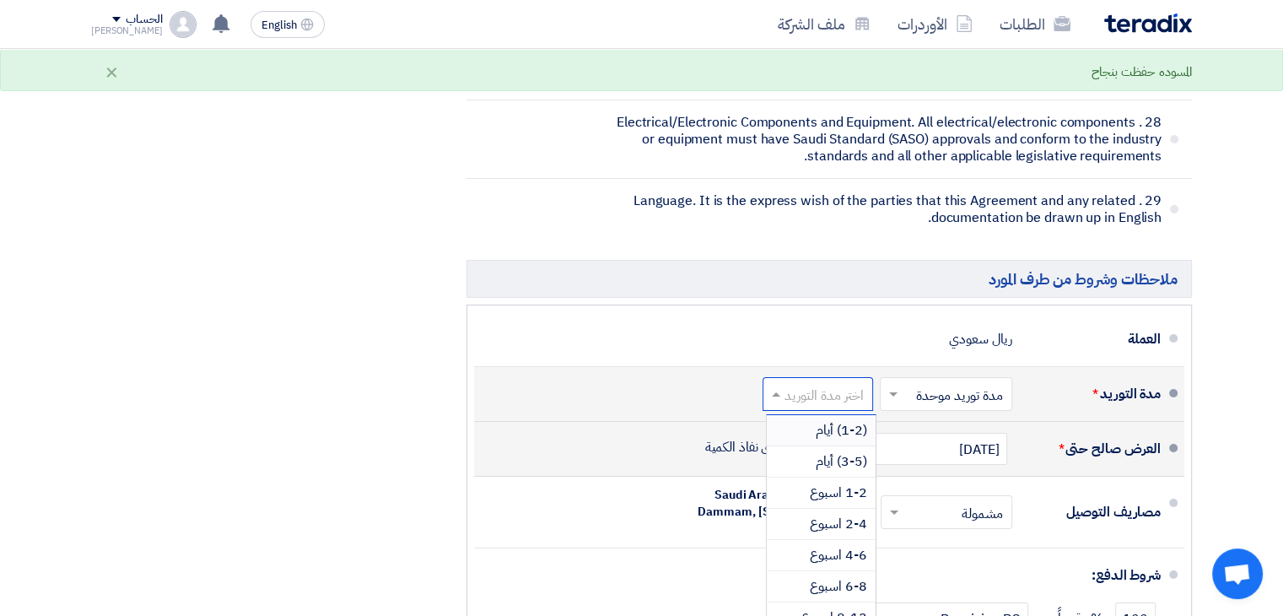
click at [809, 384] on input "text" at bounding box center [814, 396] width 102 height 24
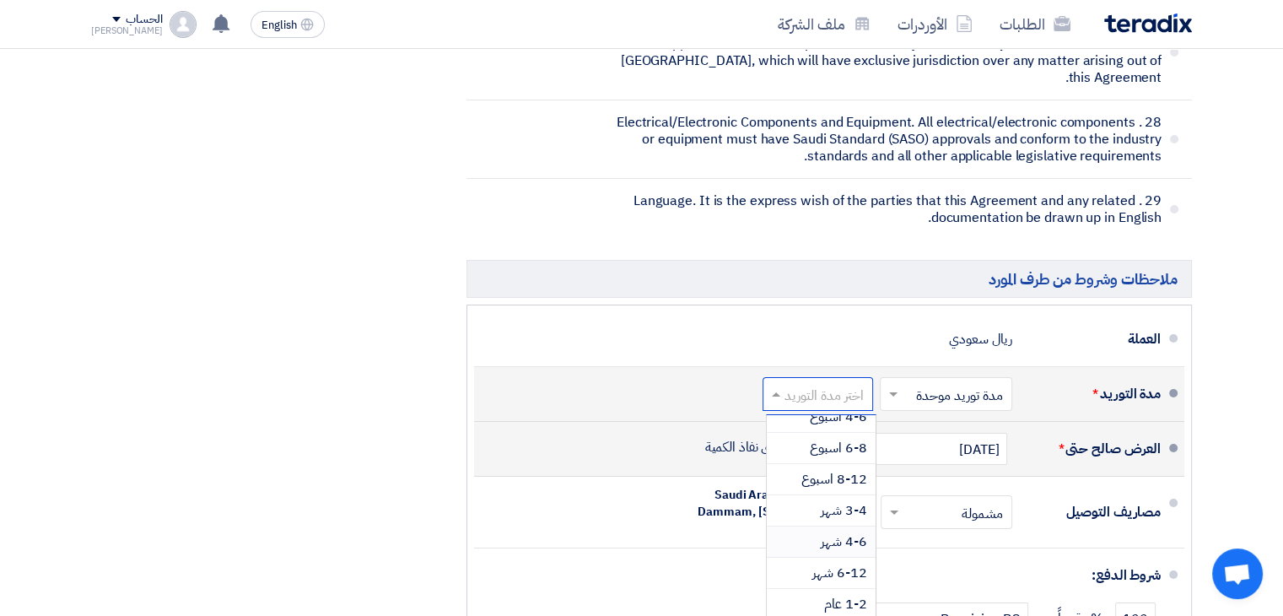
click at [845, 531] on span "4-6 شهر" at bounding box center [843, 541] width 46 height 20
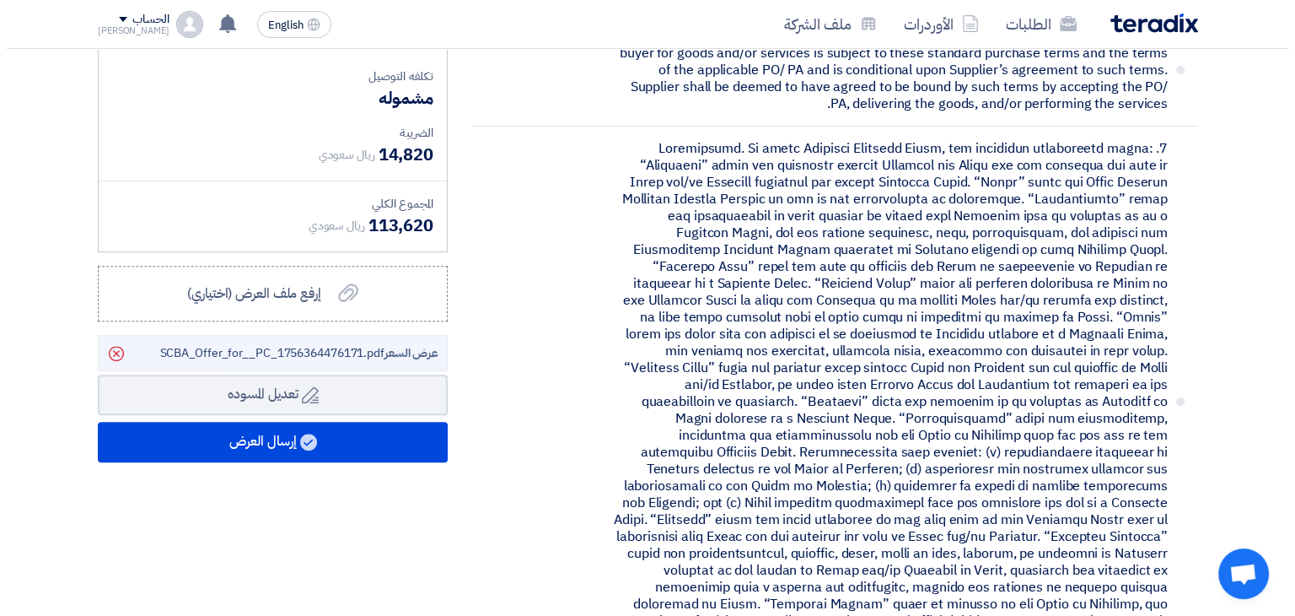
scroll to position [568, 0]
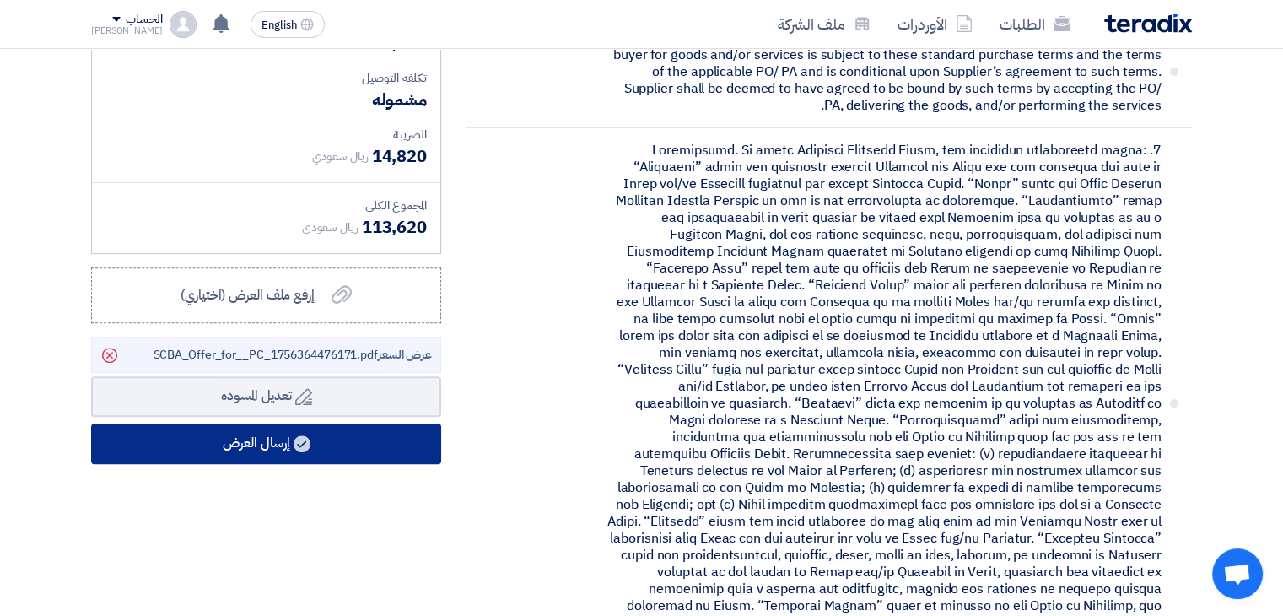
click at [303, 438] on use at bounding box center [301, 443] width 17 height 17
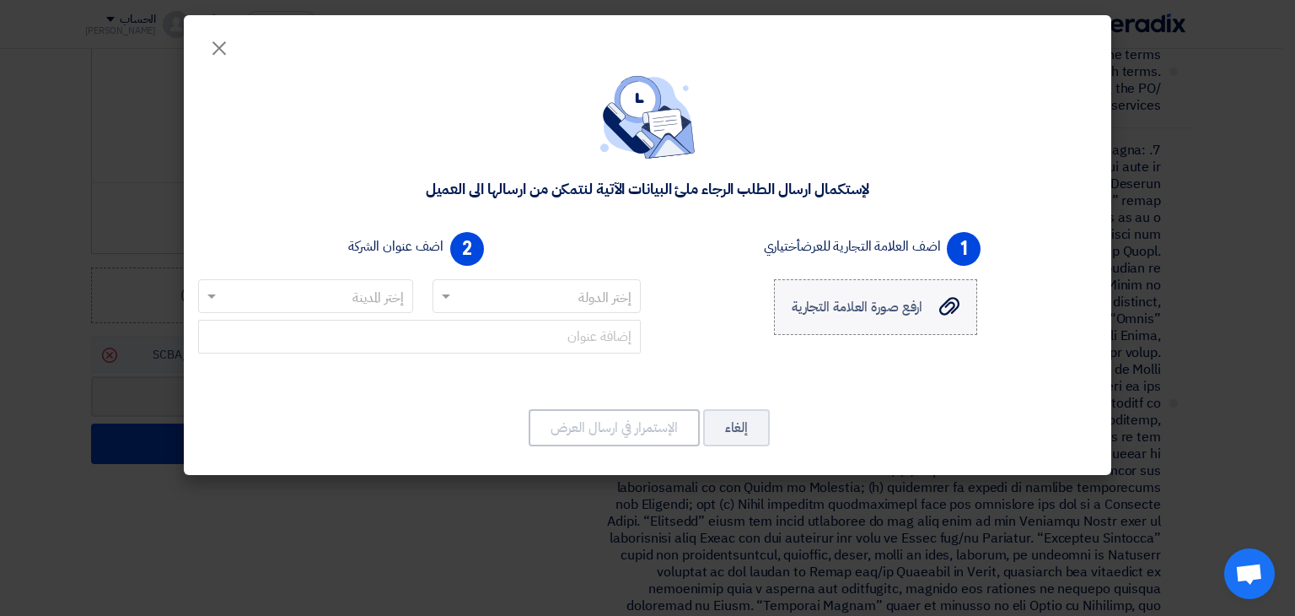
click at [866, 306] on span "ارفع صورة العلامة التجارية" at bounding box center [858, 307] width 132 height 20
click at [0, 0] on input "ارفع صورة العلامة التجارية ارفع صورة العلامة التجارية" at bounding box center [0, 0] width 0 height 0
click at [600, 289] on input "text" at bounding box center [546, 297] width 175 height 28
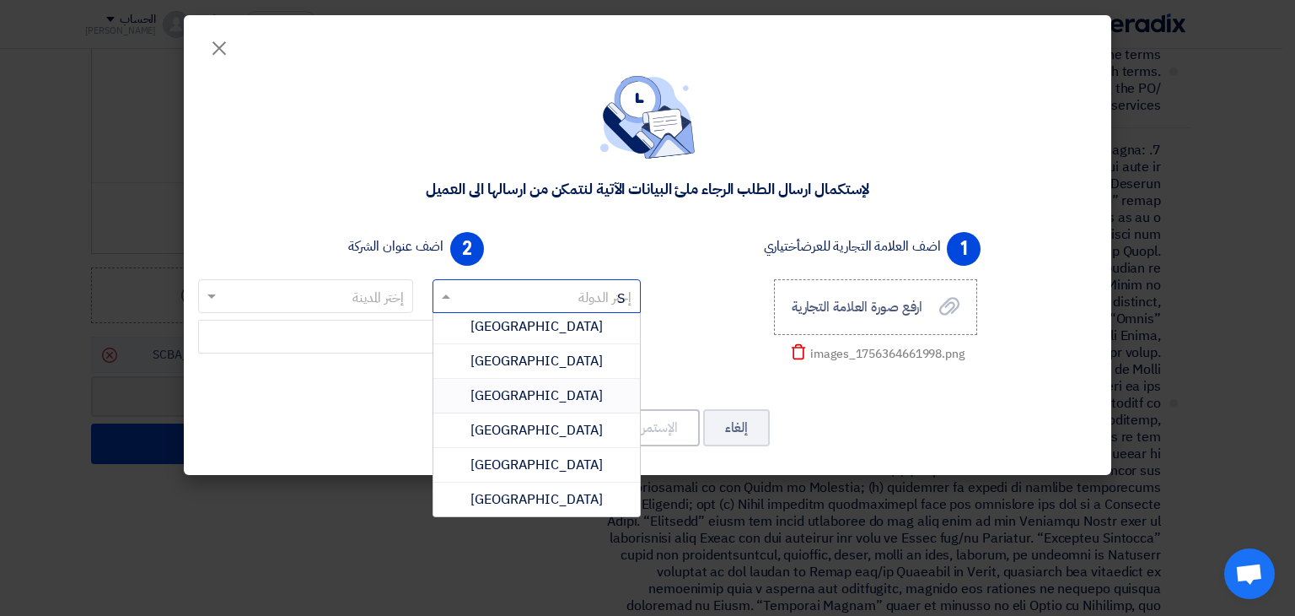
scroll to position [0, 0]
type input "SA"
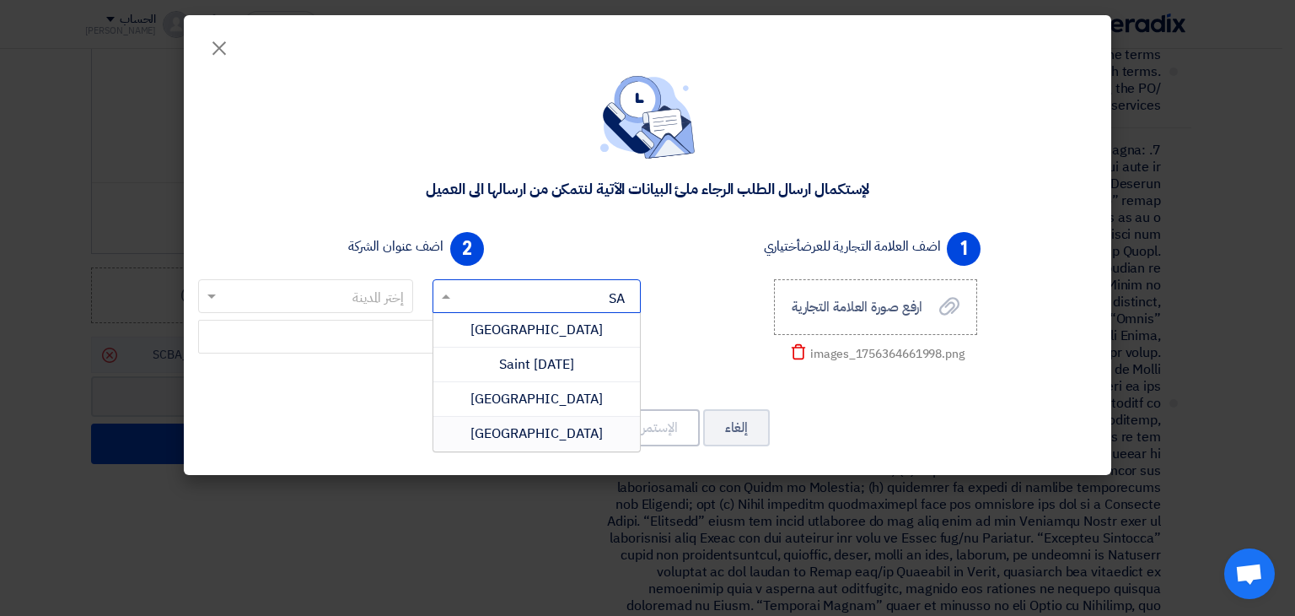
click at [539, 435] on span "[GEOGRAPHIC_DATA]" at bounding box center [537, 433] width 132 height 20
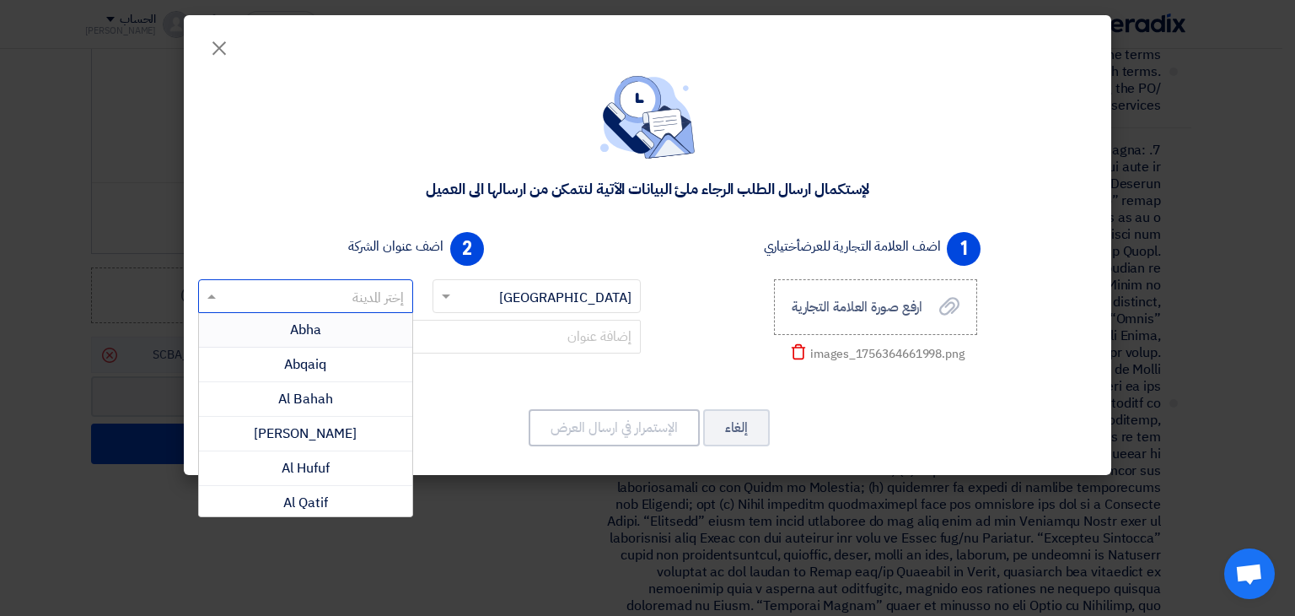
click at [358, 289] on input "text" at bounding box center [314, 297] width 181 height 28
click at [320, 466] on span "Dammam" at bounding box center [306, 465] width 60 height 20
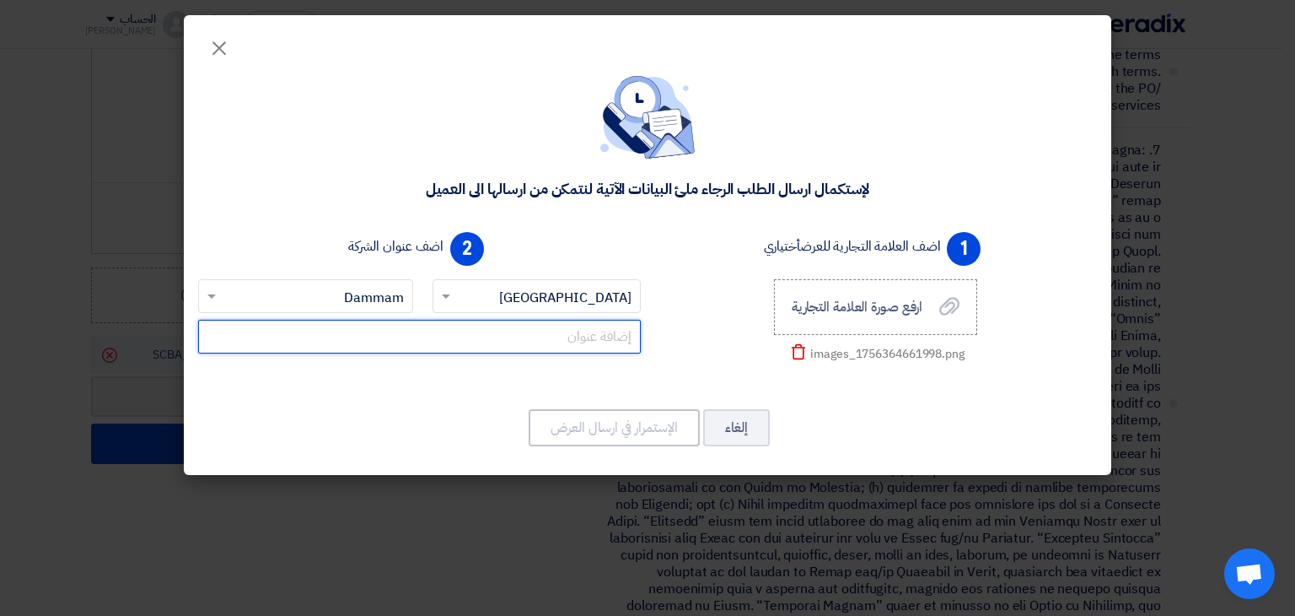
click at [537, 334] on input "text" at bounding box center [419, 337] width 443 height 34
paste input "[PERSON_NAME][GEOGRAPHIC_DATA], [GEOGRAPHIC_DATA]"
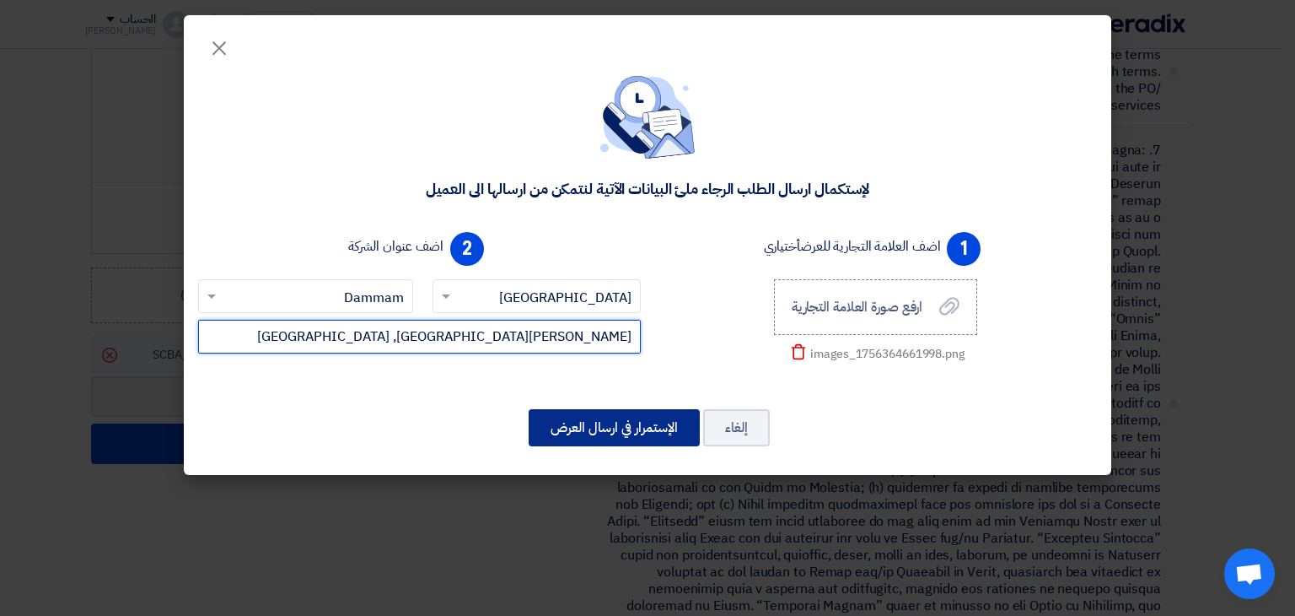
type input "[PERSON_NAME][GEOGRAPHIC_DATA], [GEOGRAPHIC_DATA]"
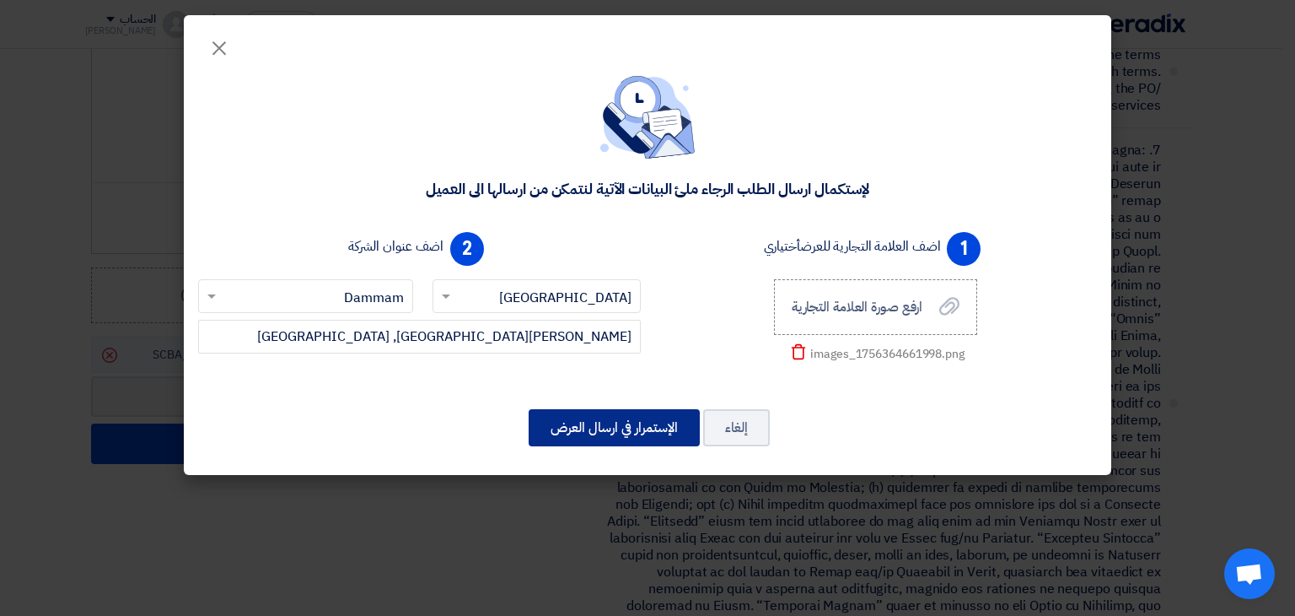
click at [602, 426] on button "الإستمرار في ارسال العرض" at bounding box center [614, 427] width 171 height 37
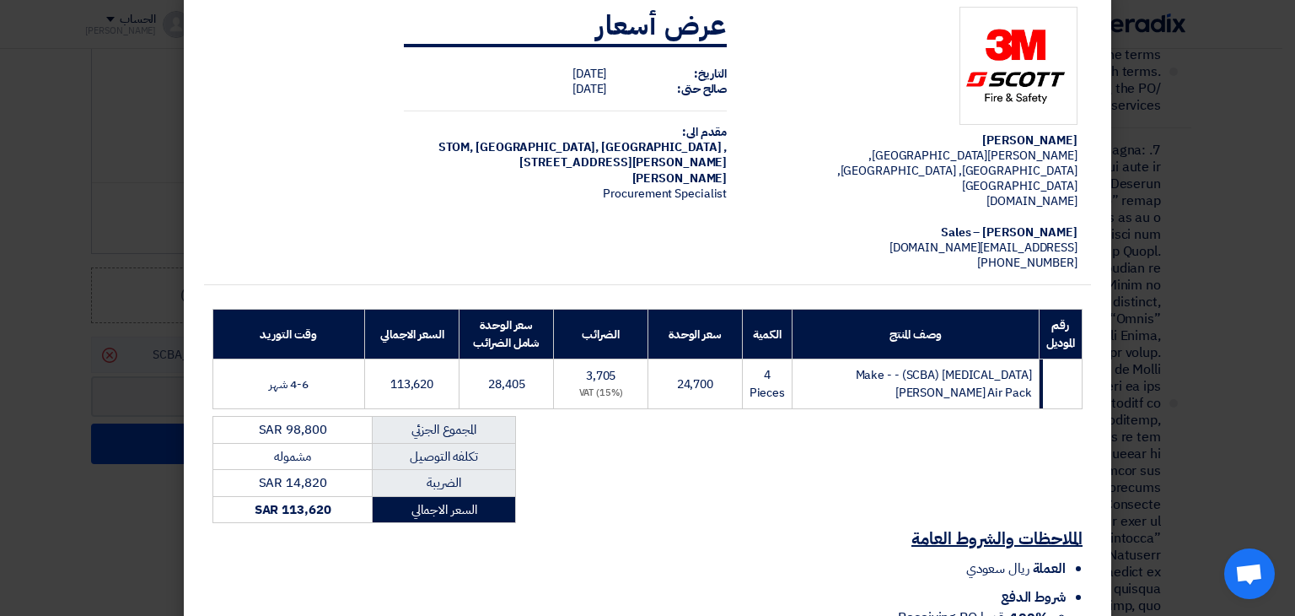
scroll to position [242, 0]
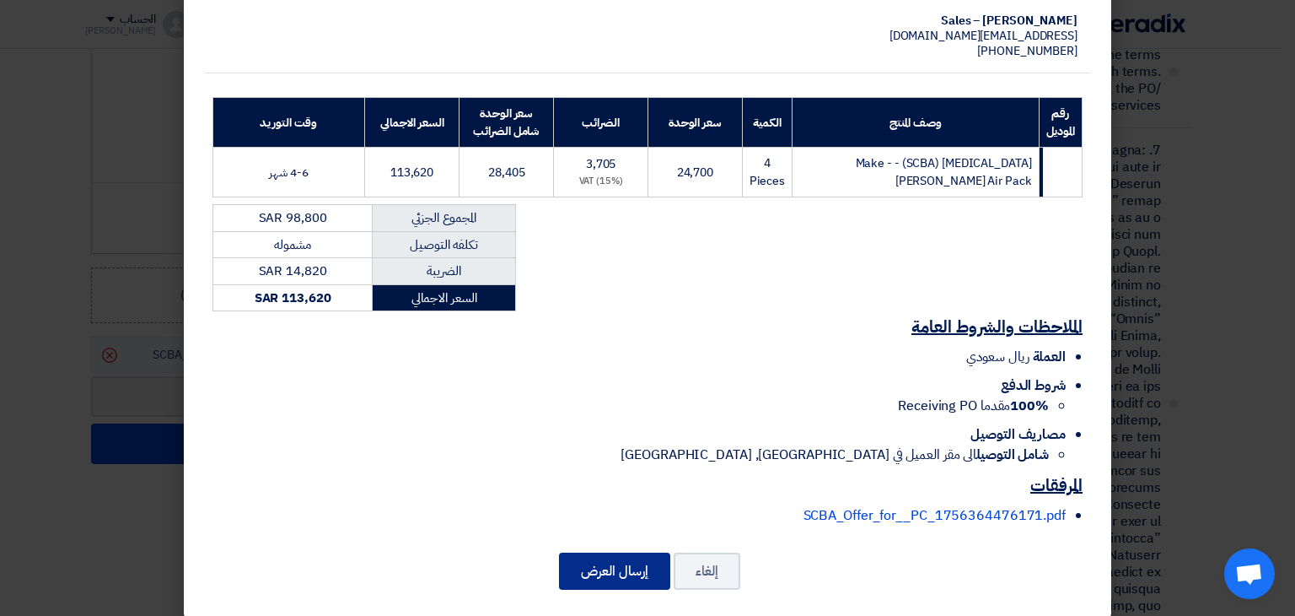
click at [648, 569] on button "إرسال العرض" at bounding box center [614, 570] width 111 height 37
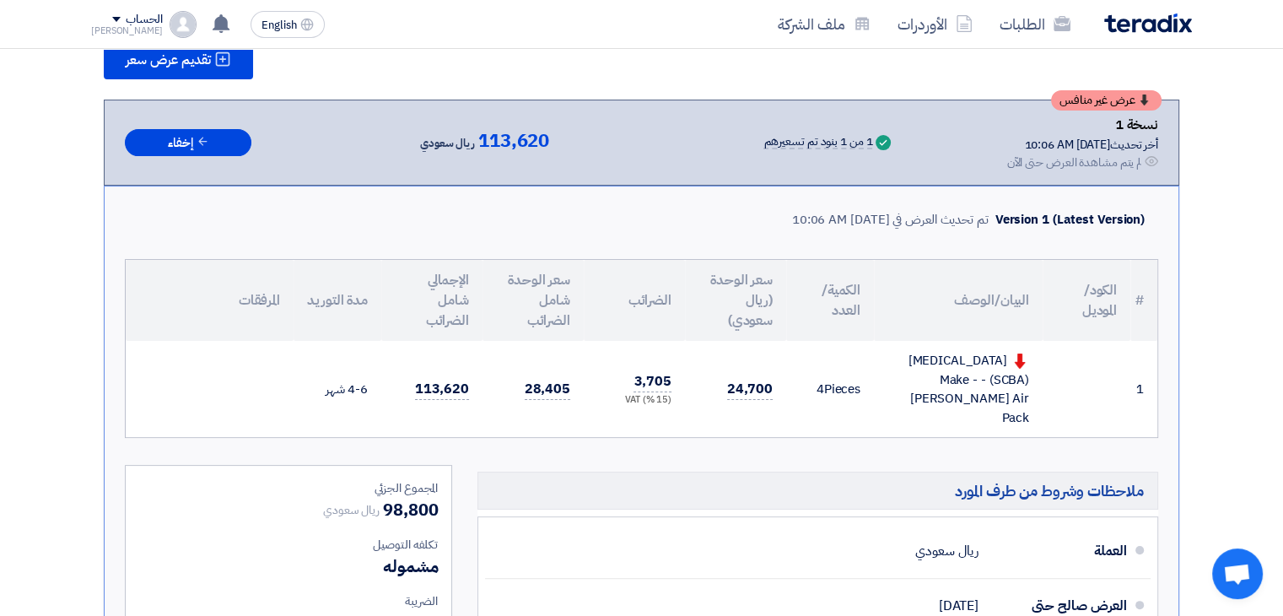
scroll to position [254, 0]
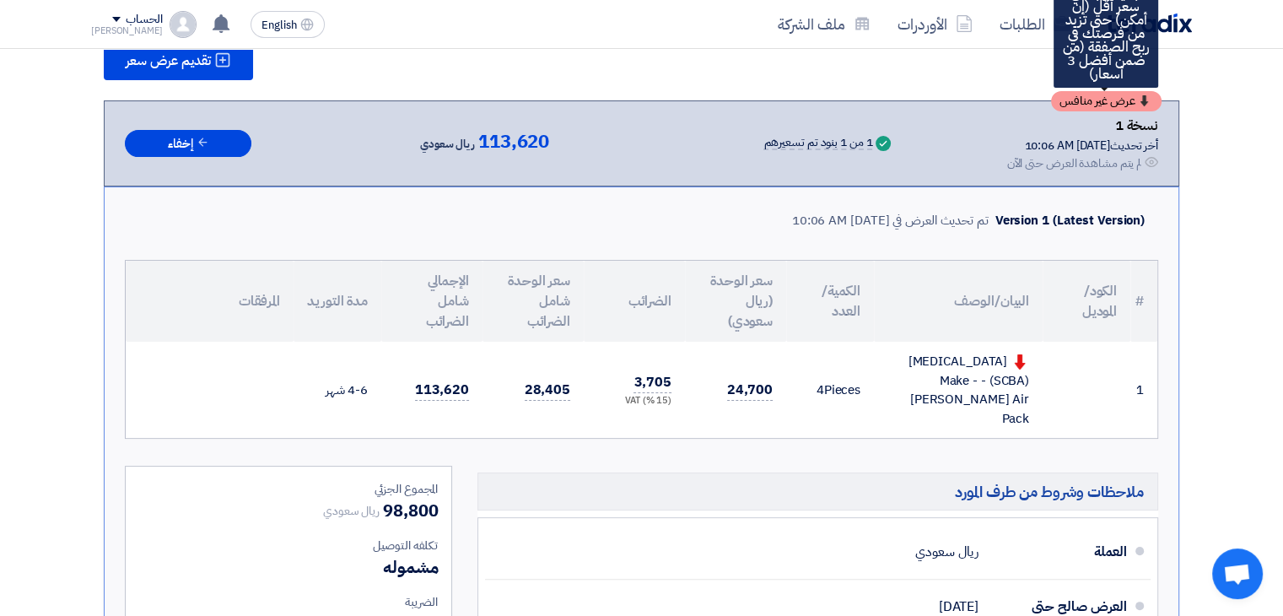
click at [1127, 107] on span "عرض غير منافس" at bounding box center [1097, 101] width 76 height 12
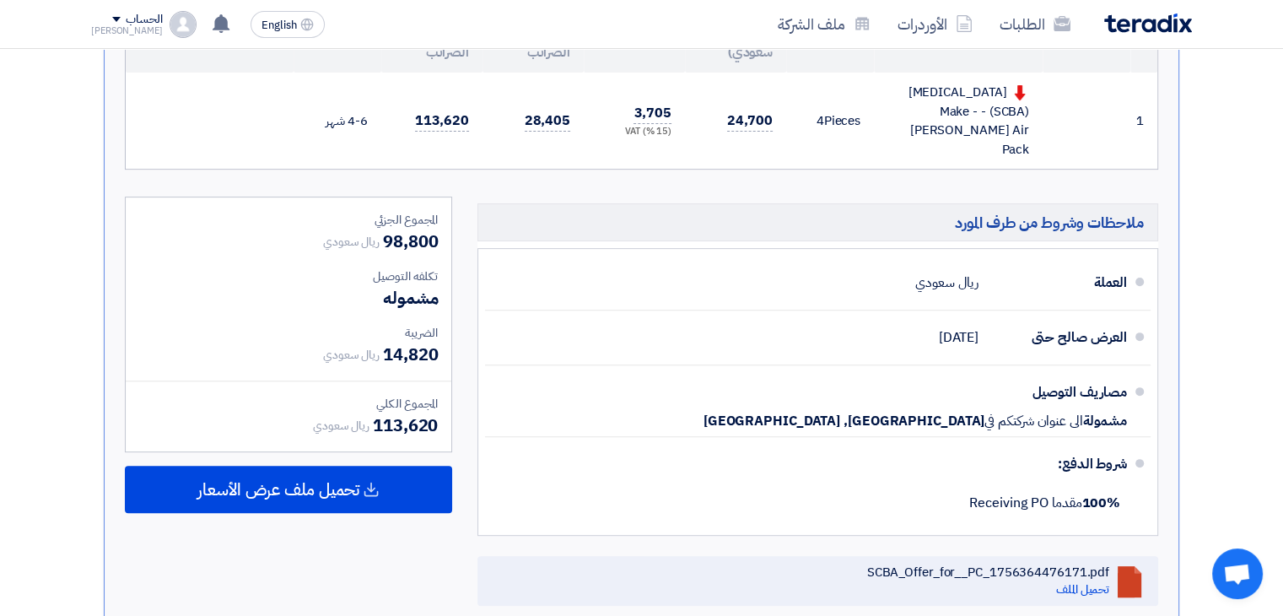
scroll to position [524, 0]
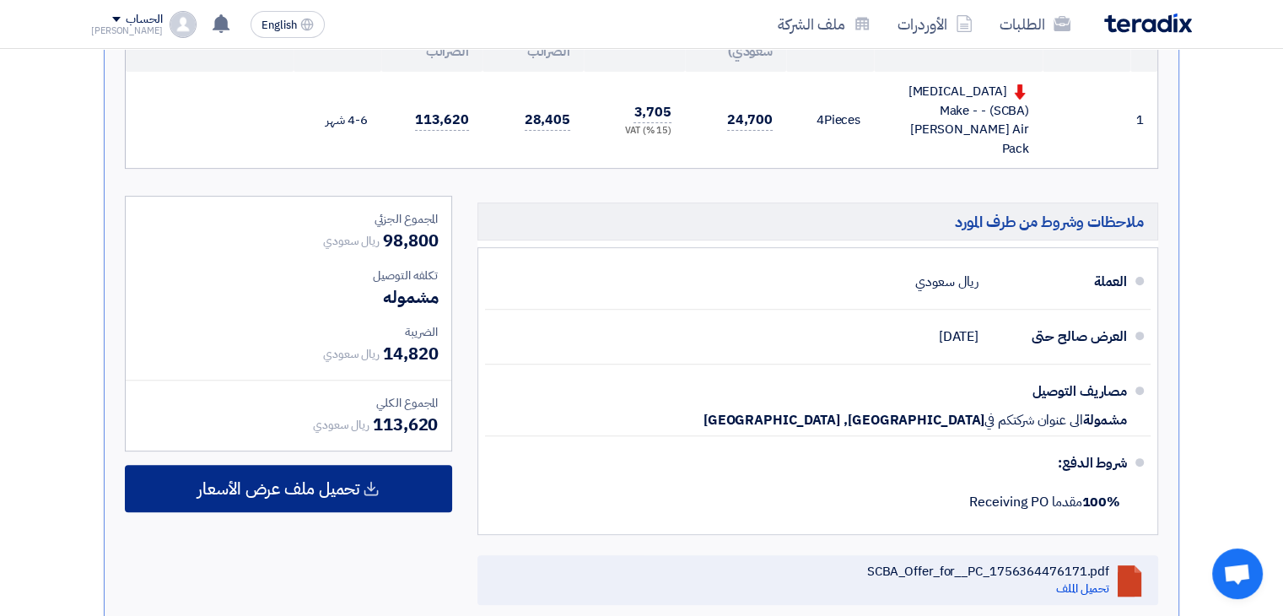
click at [352, 512] on div "تحميل ملف عرض الأسعار" at bounding box center [288, 488] width 327 height 47
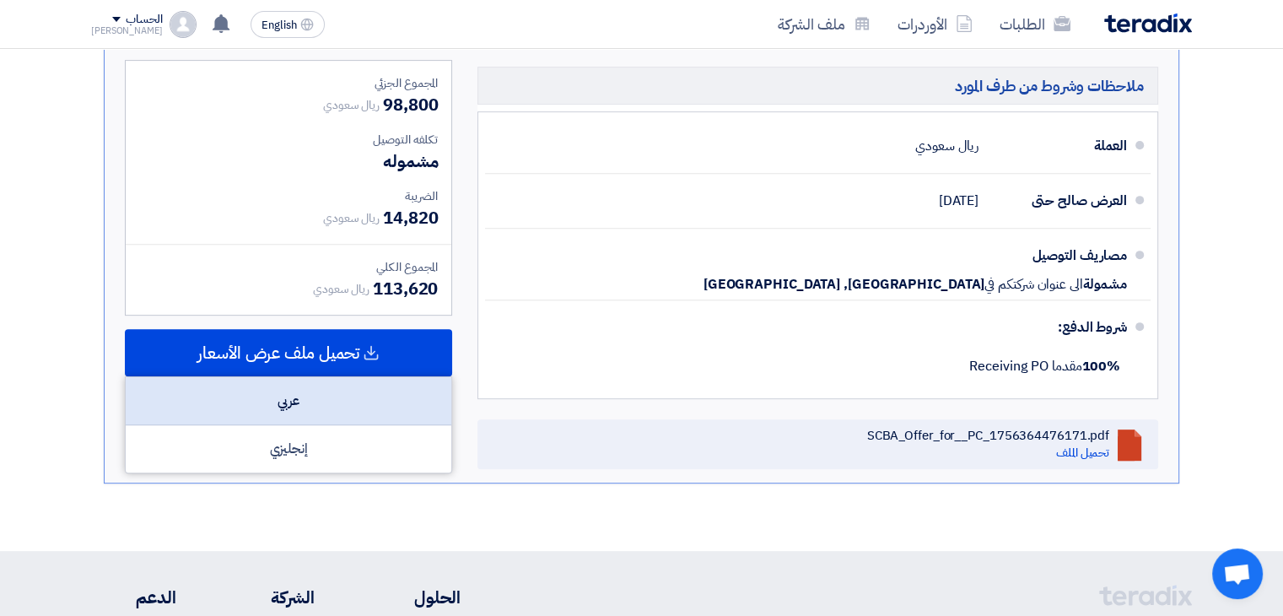
scroll to position [675, 0]
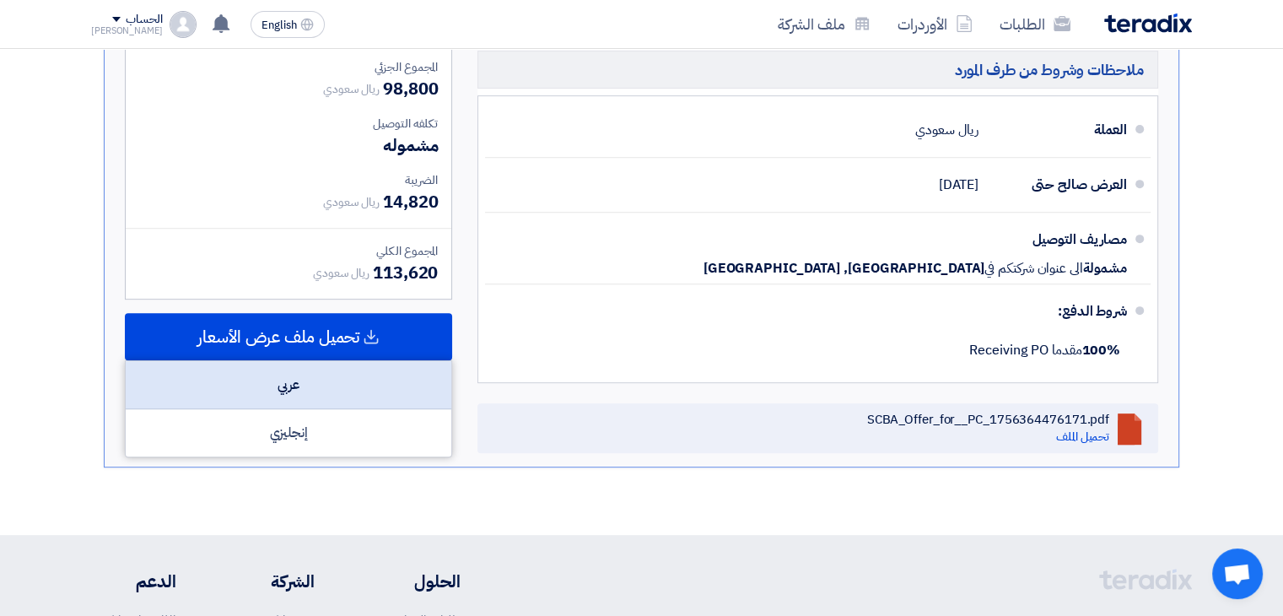
click at [309, 396] on div "عربي" at bounding box center [288, 385] width 325 height 48
